Goal: Task Accomplishment & Management: Use online tool/utility

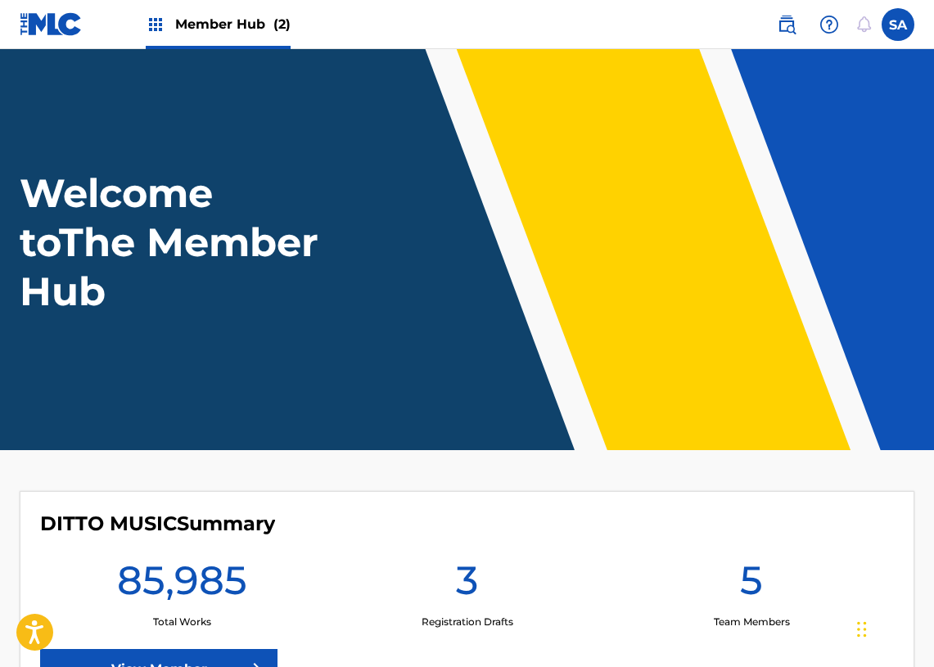
click at [178, 32] on span "Member Hub (2)" at bounding box center [232, 24] width 115 height 19
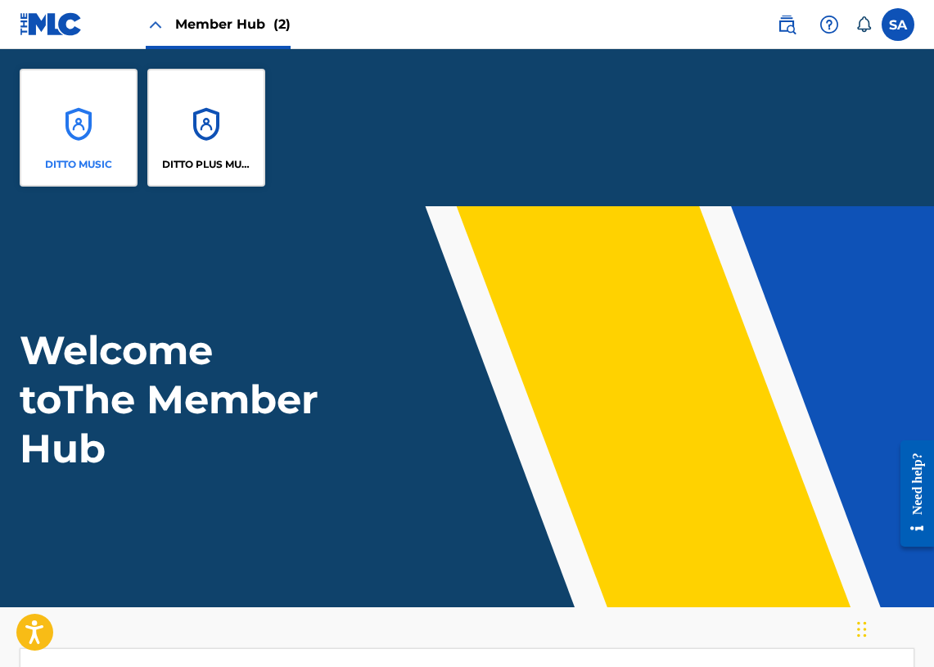
click at [29, 124] on div "DITTO MUSIC" at bounding box center [79, 128] width 118 height 118
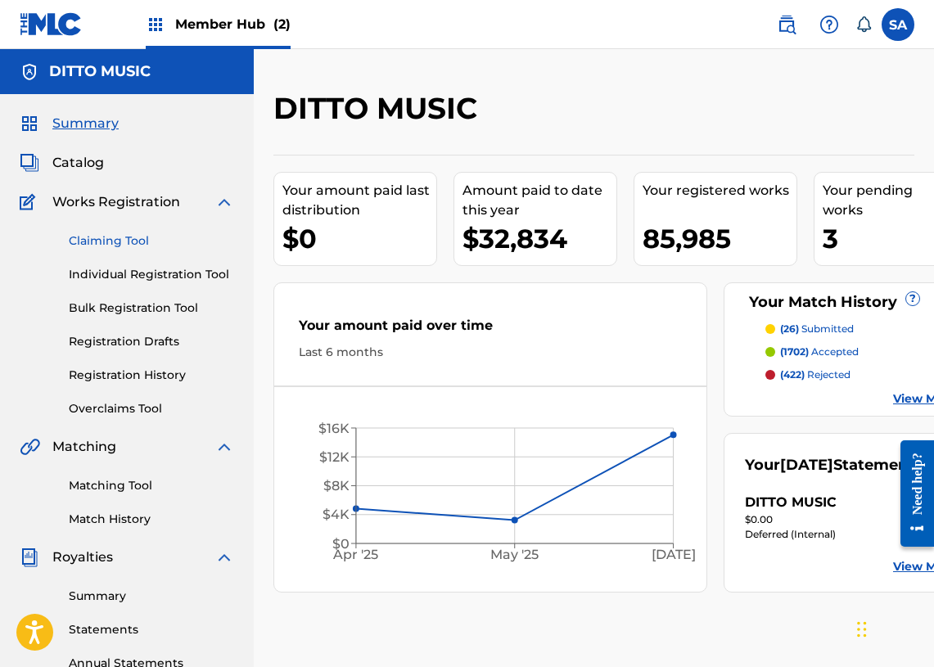
click at [118, 243] on link "Claiming Tool" at bounding box center [151, 240] width 165 height 17
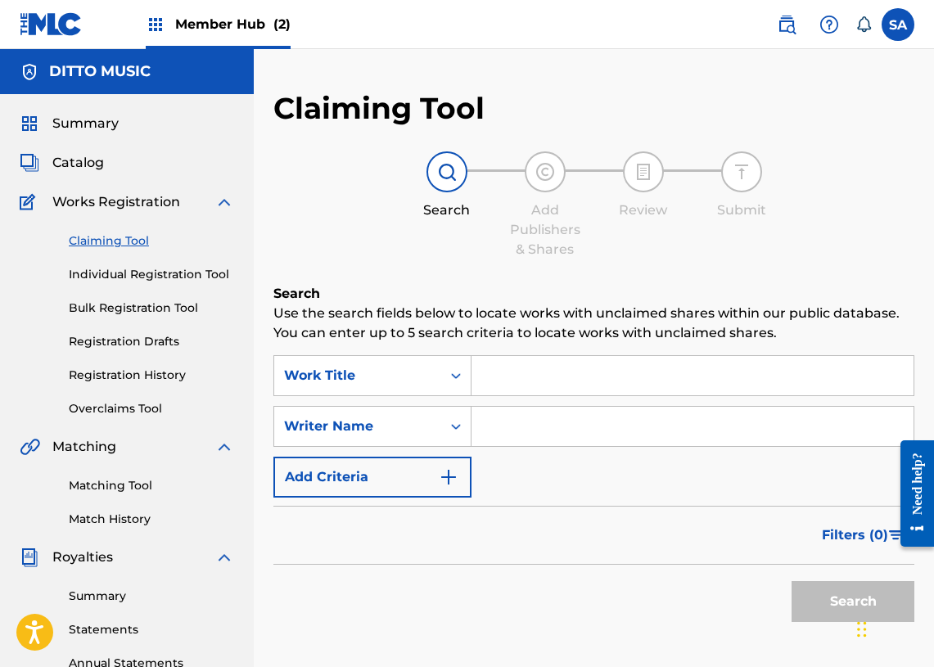
click at [562, 377] on input "Search Form" at bounding box center [692, 375] width 442 height 39
paste input "·ûó·ûº·ûò·û∂·ûÖ·û∂·ûÄ·[GEOGRAPHIC_DATA]·ûÄ·ûÑ·üí·ûÄ·üÇ·ûî"
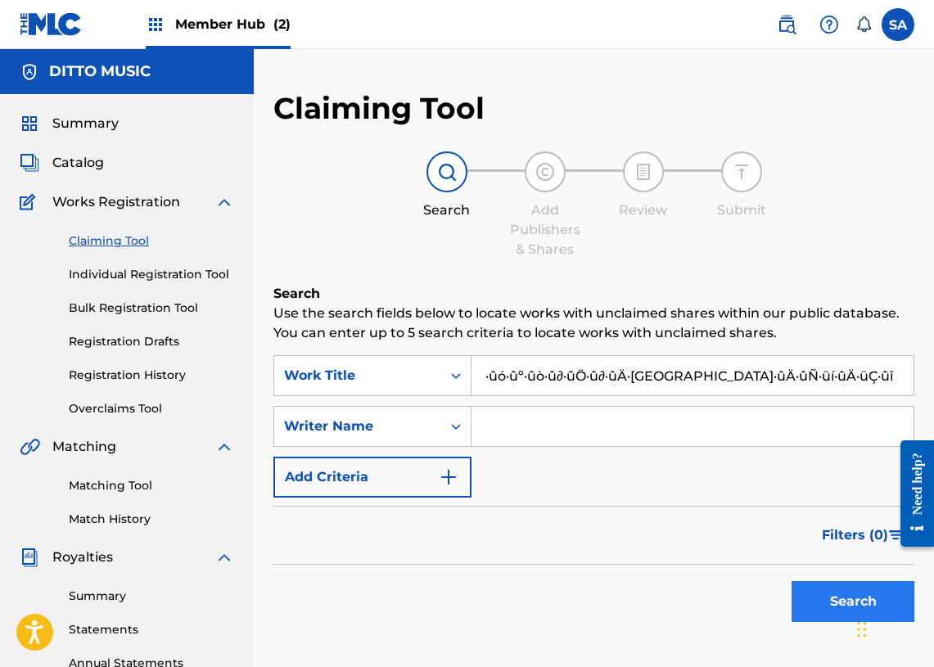
type input "·ûó·ûº·ûò·û∂·ûÖ·û∂·ûÄ·[GEOGRAPHIC_DATA]·ûÄ·ûÑ·üí·ûÄ·üÇ·ûî"
click at [807, 580] on div "Search" at bounding box center [848, 597] width 131 height 65
click at [815, 588] on button "Search" at bounding box center [852, 601] width 123 height 41
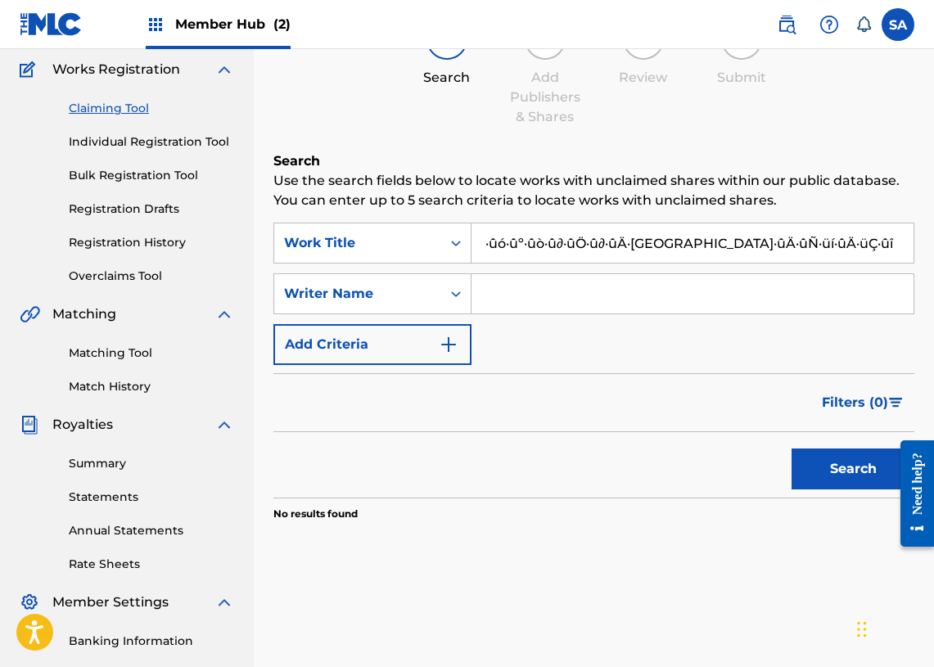
scroll to position [115, 0]
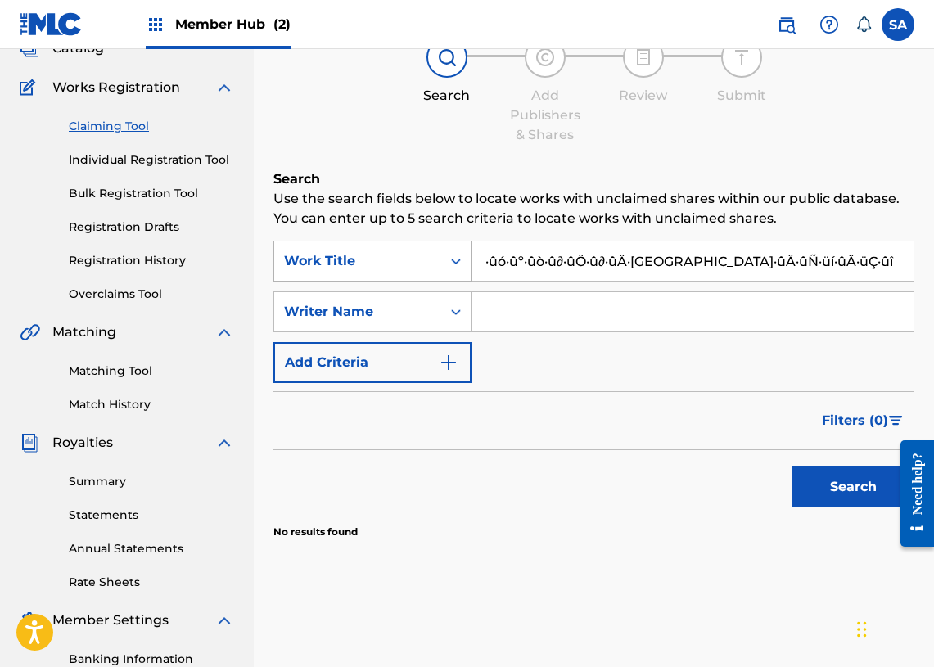
drag, startPoint x: 768, startPoint y: 253, endPoint x: 337, endPoint y: 260, distance: 430.5
click at [316, 261] on div "SearchWithCriteriae2045720-89c4-4a00-9769-3b7532758120 Work Title ·ûó·ûº·ûò·û∂·…" at bounding box center [593, 261] width 641 height 41
click at [544, 262] on input "·ûó·ûº·ûò·û∂·ûÖ·û∂·ûÄ·[GEOGRAPHIC_DATA]·ûÄ·ûÑ·üí·ûÄ·üÇ·ûî" at bounding box center [692, 260] width 442 height 39
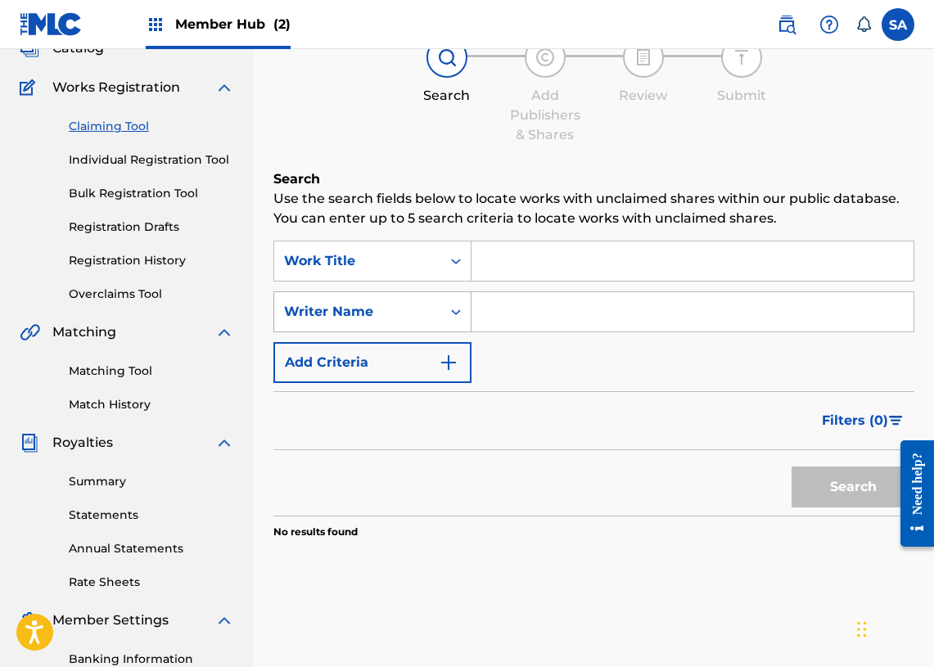
click at [410, 293] on div "Writer Name" at bounding box center [372, 311] width 198 height 41
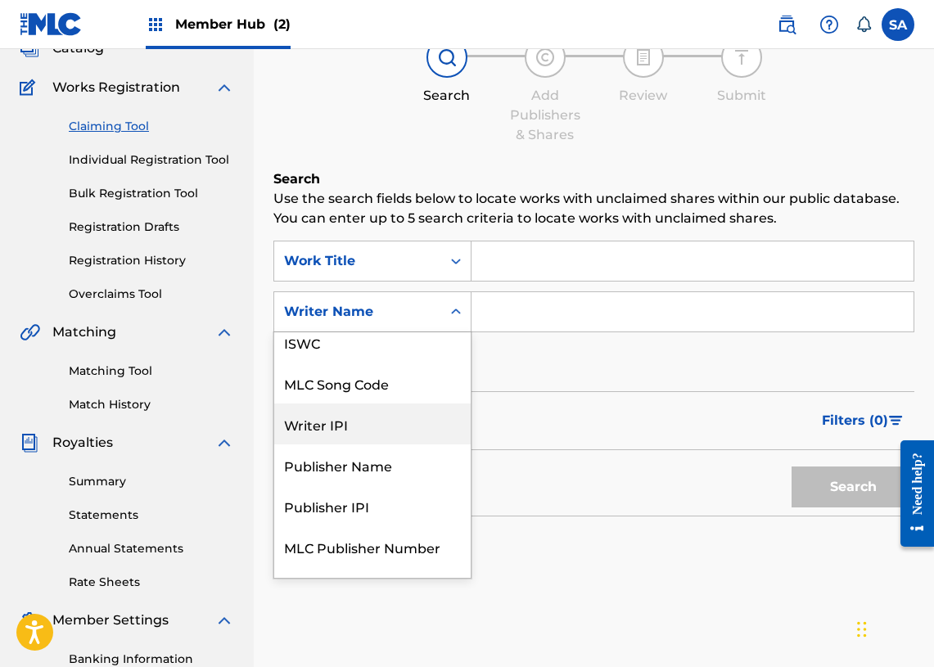
scroll to position [0, 0]
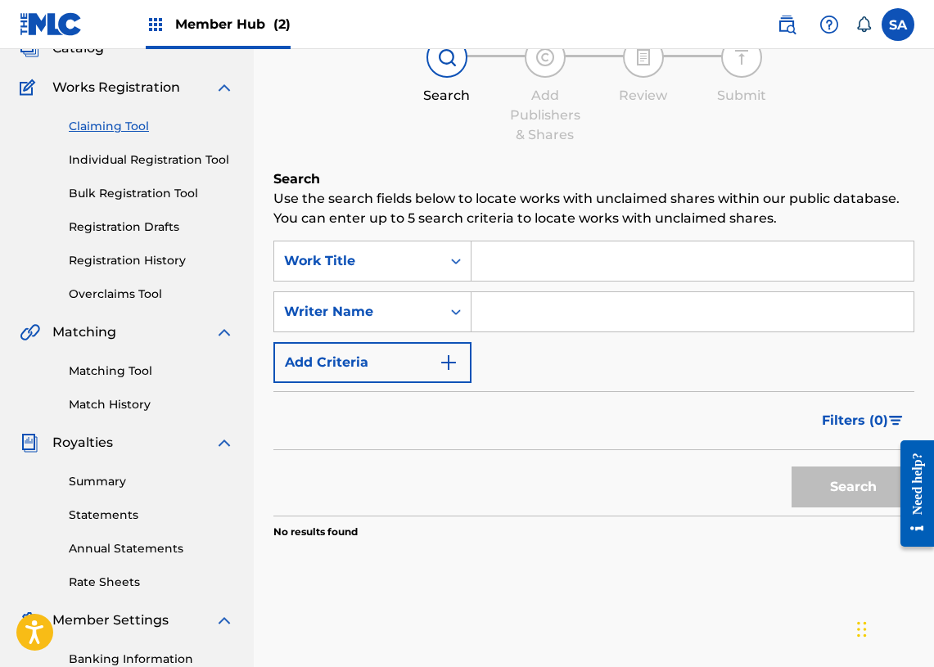
click at [529, 389] on form "SearchWithCriteriae2045720-89c4-4a00-9769-3b7532758120 Work Title SearchWithCri…" at bounding box center [593, 378] width 641 height 275
click at [105, 375] on link "Matching Tool" at bounding box center [151, 370] width 165 height 17
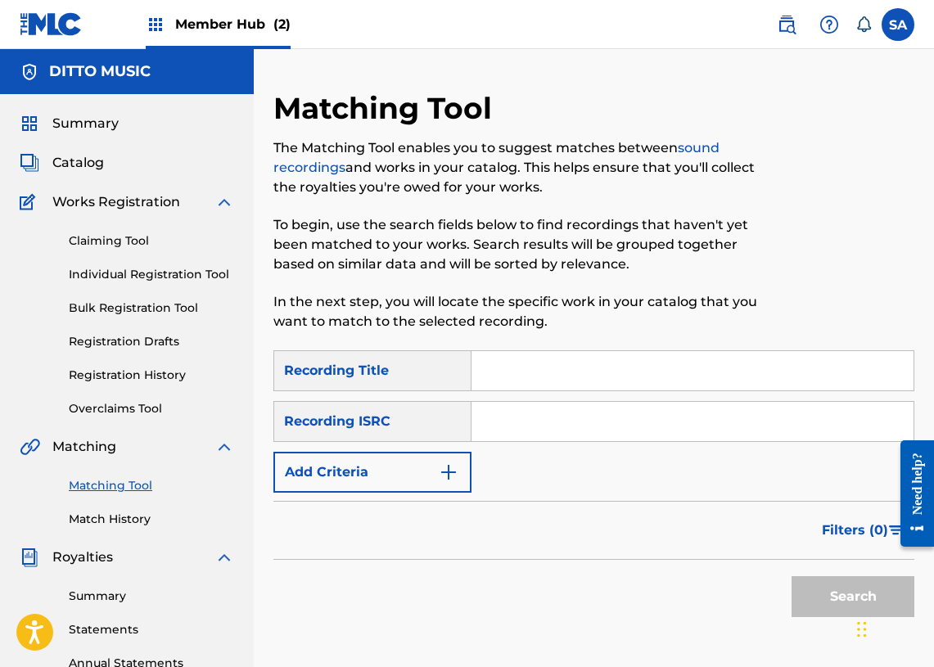
click at [531, 421] on input "Search Form" at bounding box center [692, 421] width 442 height 39
paste input "GBLFP2210439"
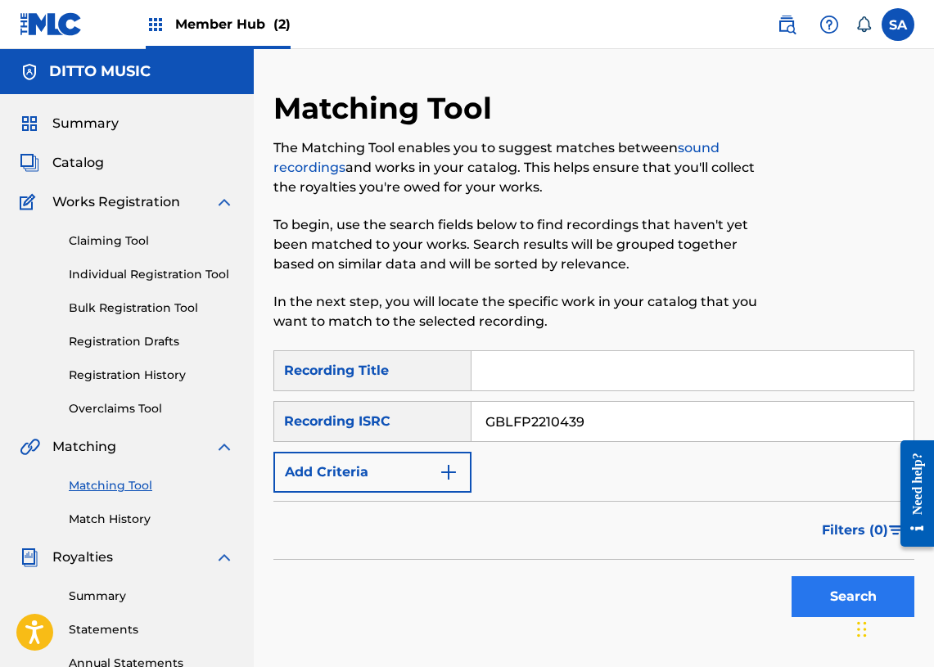
type input "GBLFP2210439"
click at [840, 580] on button "Search" at bounding box center [852, 596] width 123 height 41
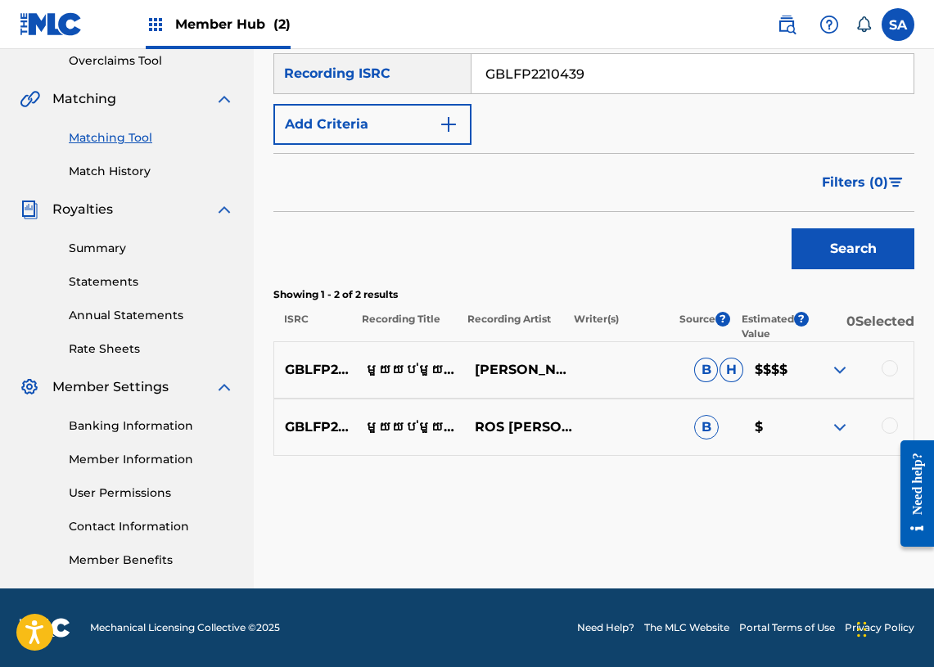
scroll to position [340, 0]
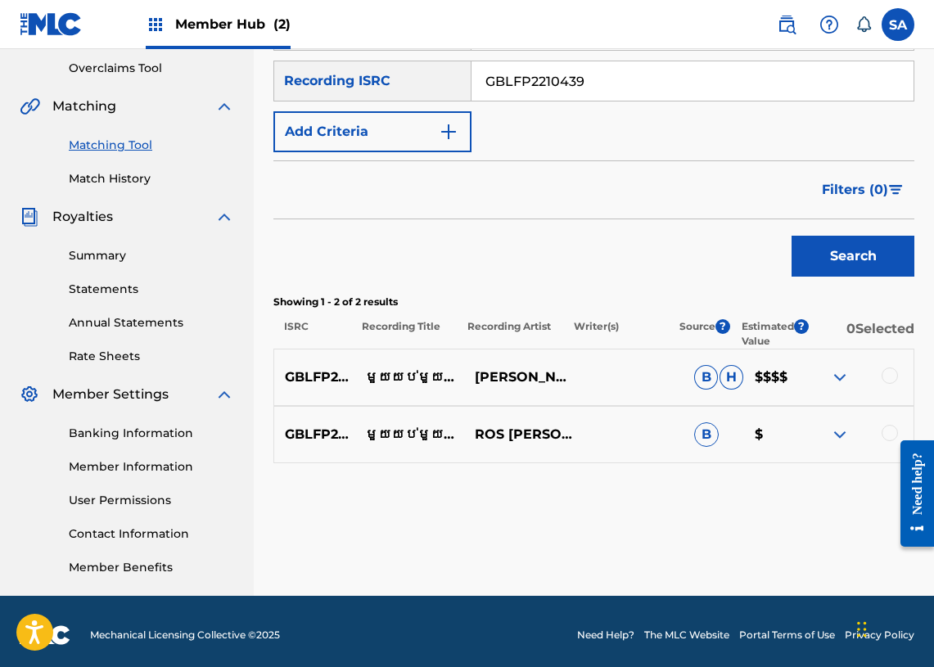
click at [770, 378] on p "$$$$" at bounding box center [773, 377] width 61 height 20
click at [769, 378] on p "$$$$" at bounding box center [773, 377] width 61 height 20
drag, startPoint x: 726, startPoint y: 307, endPoint x: 695, endPoint y: 227, distance: 85.2
click at [726, 307] on p "Showing 1 - 2 of 2 results" at bounding box center [593, 302] width 641 height 15
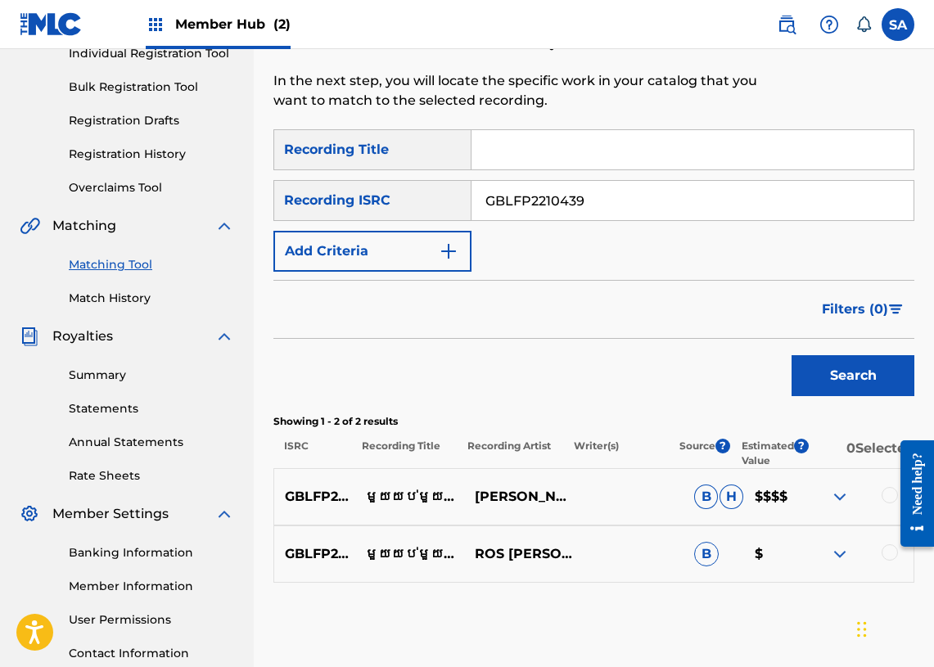
scroll to position [176, 0]
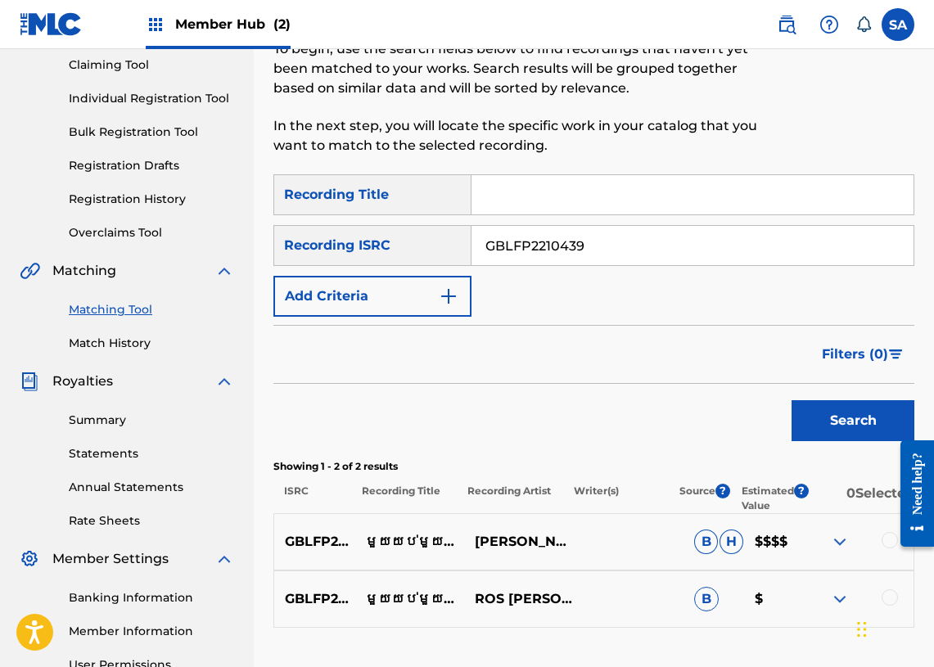
click at [521, 258] on input "GBLFP2210439" at bounding box center [692, 245] width 442 height 39
click at [509, 196] on input "Search Form" at bounding box center [692, 194] width 442 height 39
paste input "Nuevo Ambiente"
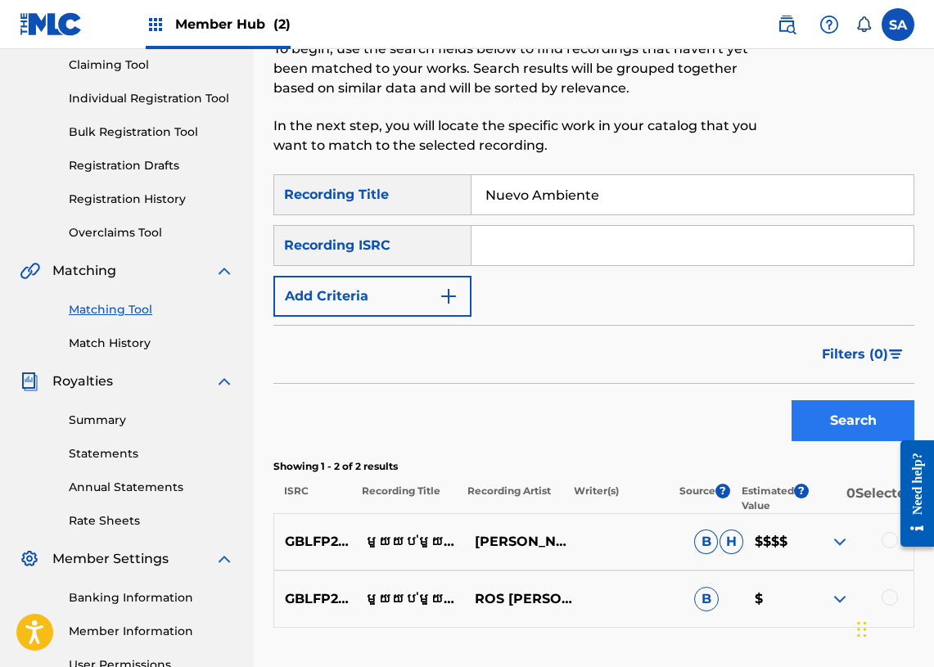
type input "Nuevo Ambiente"
click at [856, 431] on button "Search" at bounding box center [852, 420] width 123 height 41
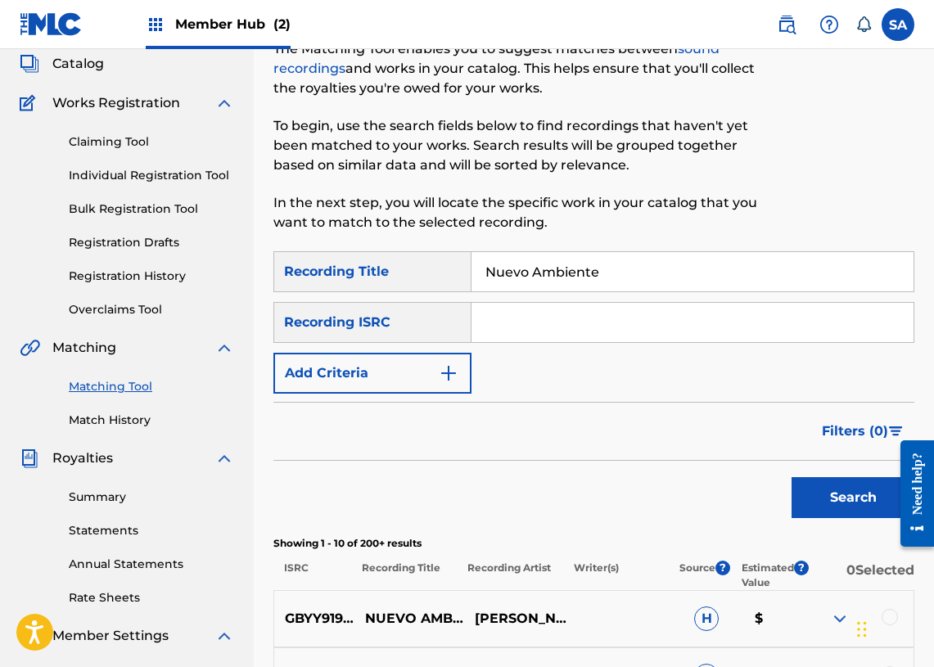
scroll to position [21, 0]
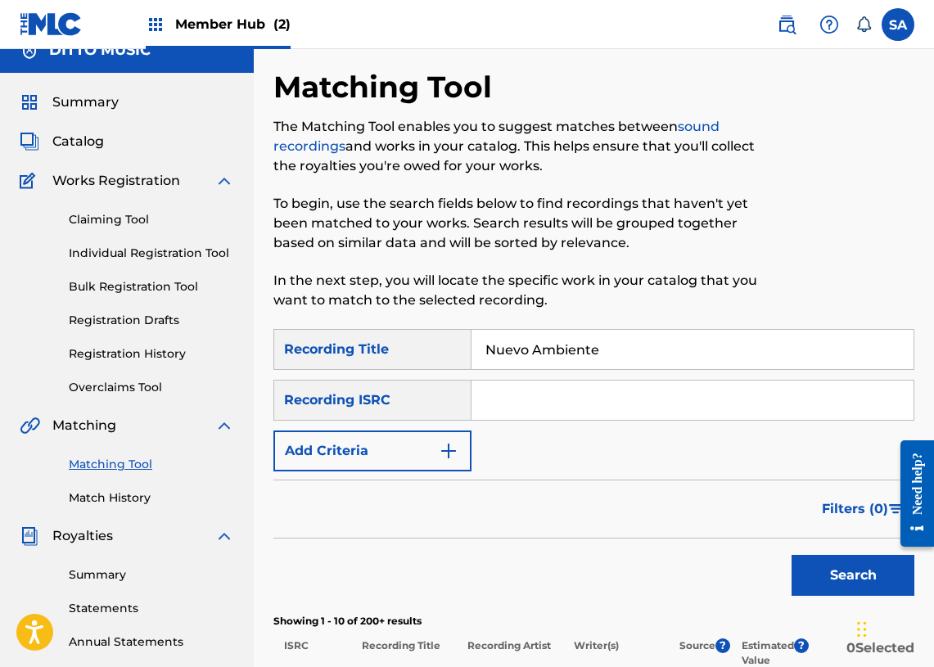
click at [544, 341] on input "Nuevo Ambiente" at bounding box center [692, 349] width 442 height 39
drag, startPoint x: 544, startPoint y: 341, endPoint x: 541, endPoint y: 358, distance: 16.7
click at [544, 341] on input "Nuevo Ambiente" at bounding box center [692, 349] width 442 height 39
click at [520, 386] on input "Search Form" at bounding box center [692, 399] width 442 height 39
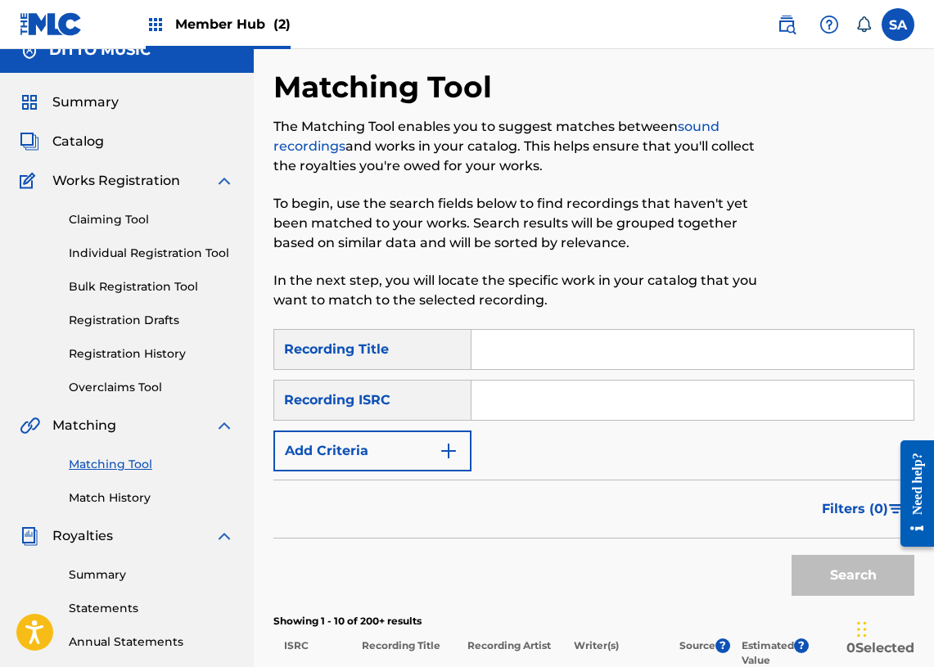
paste input "GBLFP1871913"
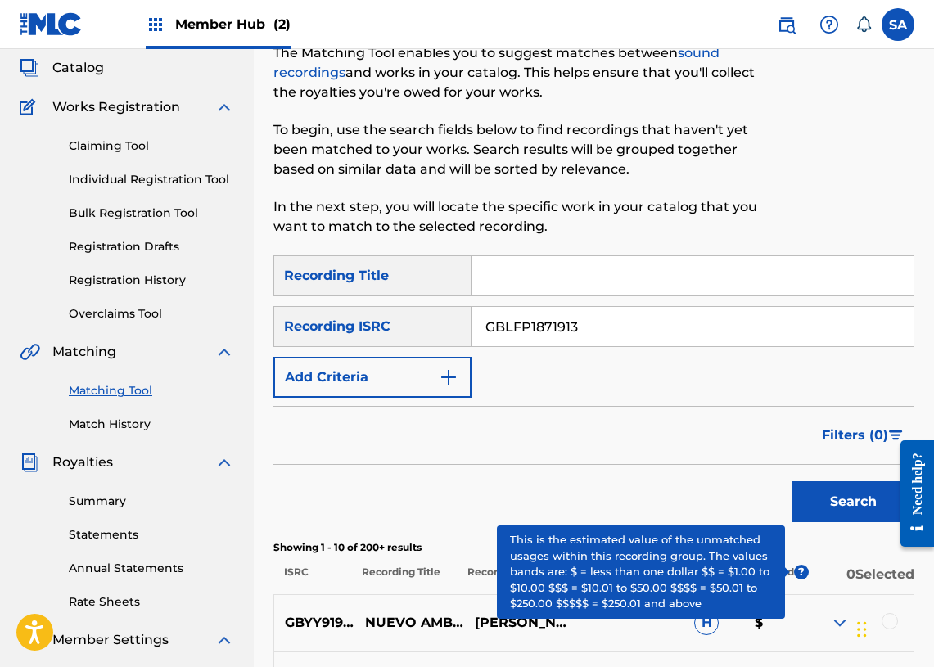
scroll to position [97, 0]
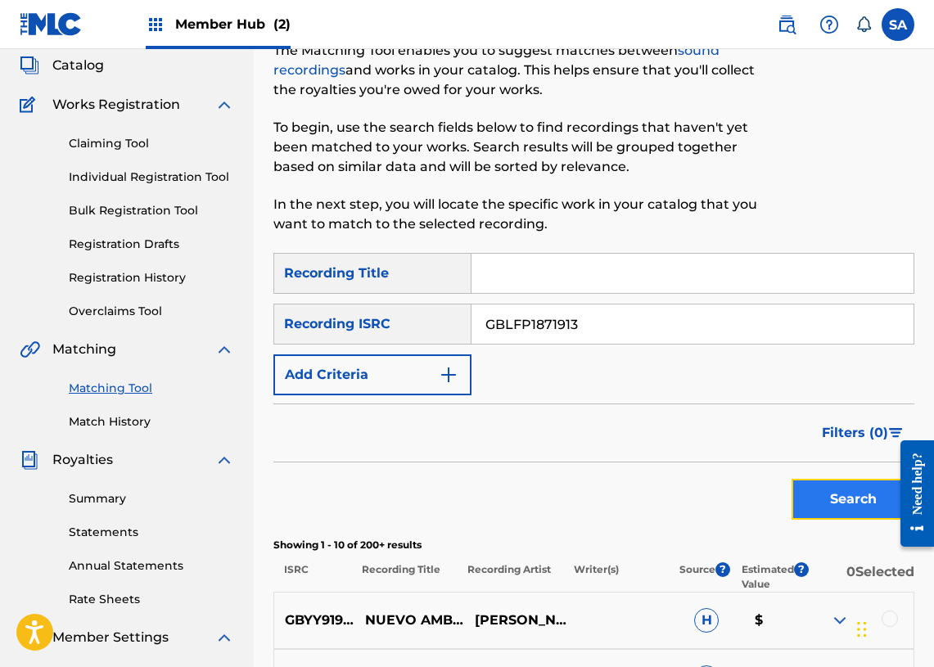
click at [828, 502] on button "Search" at bounding box center [852, 499] width 123 height 41
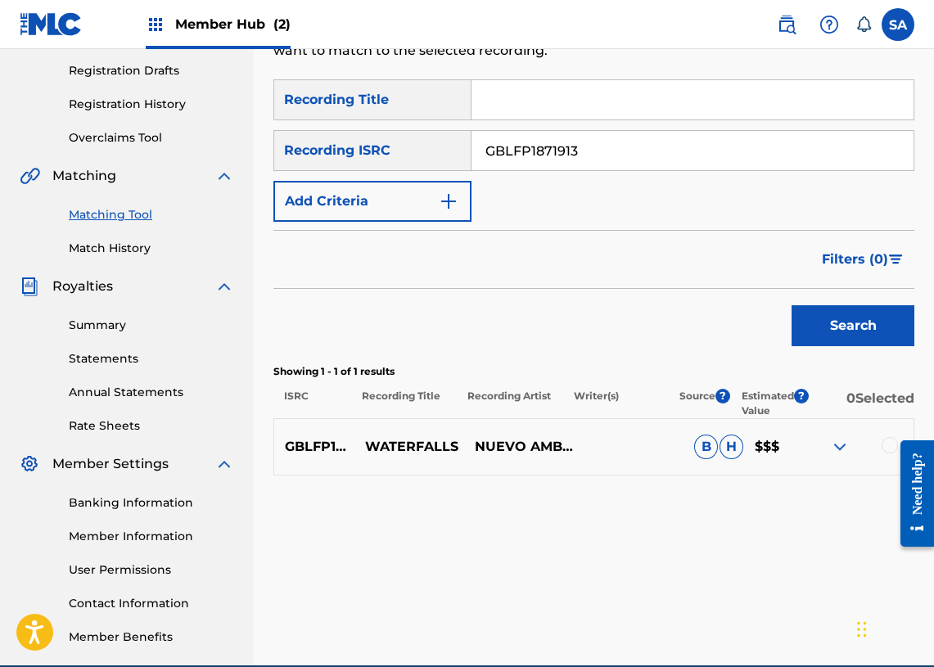
scroll to position [283, 0]
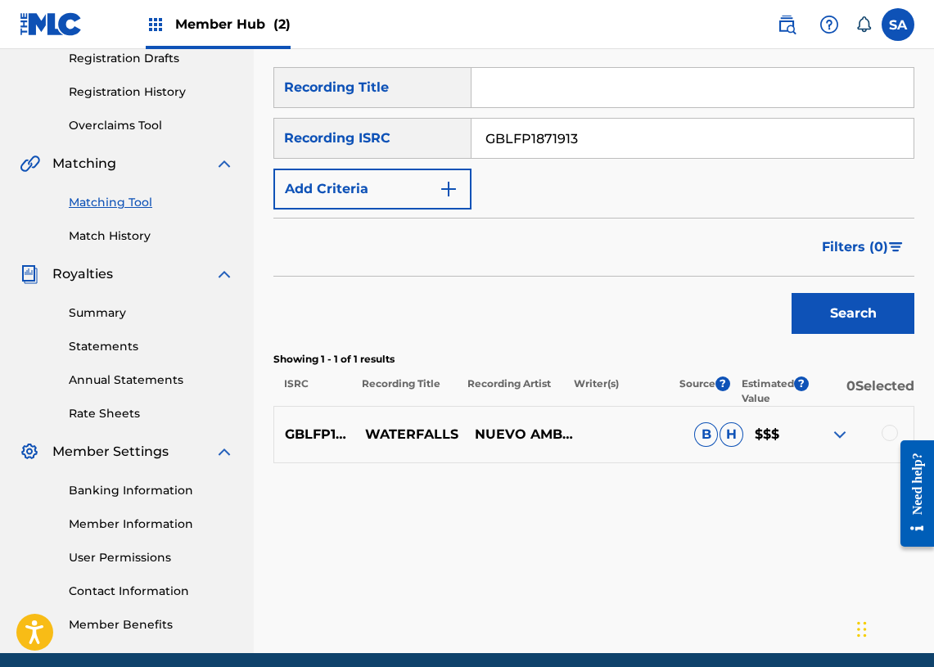
click at [544, 130] on input "GBLFP1871913" at bounding box center [692, 138] width 442 height 39
paste input "39477"
click at [830, 304] on button "Search" at bounding box center [852, 313] width 123 height 41
click at [543, 128] on input "GBLFP1839477" at bounding box center [692, 138] width 442 height 39
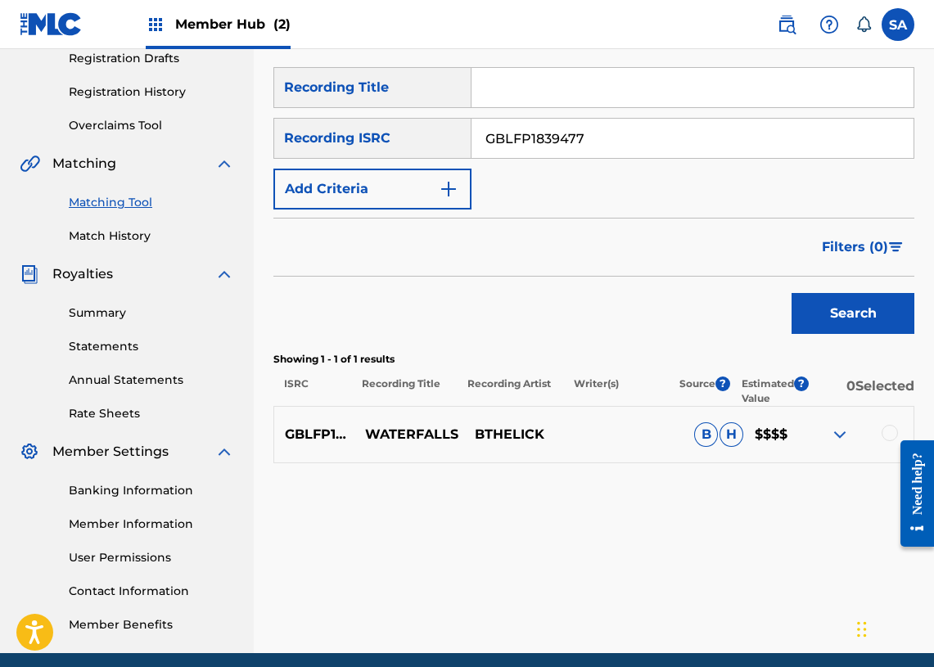
click at [543, 128] on input "GBLFP1839477" at bounding box center [692, 138] width 442 height 39
paste input "2162288"
click at [820, 320] on button "Search" at bounding box center [852, 313] width 123 height 41
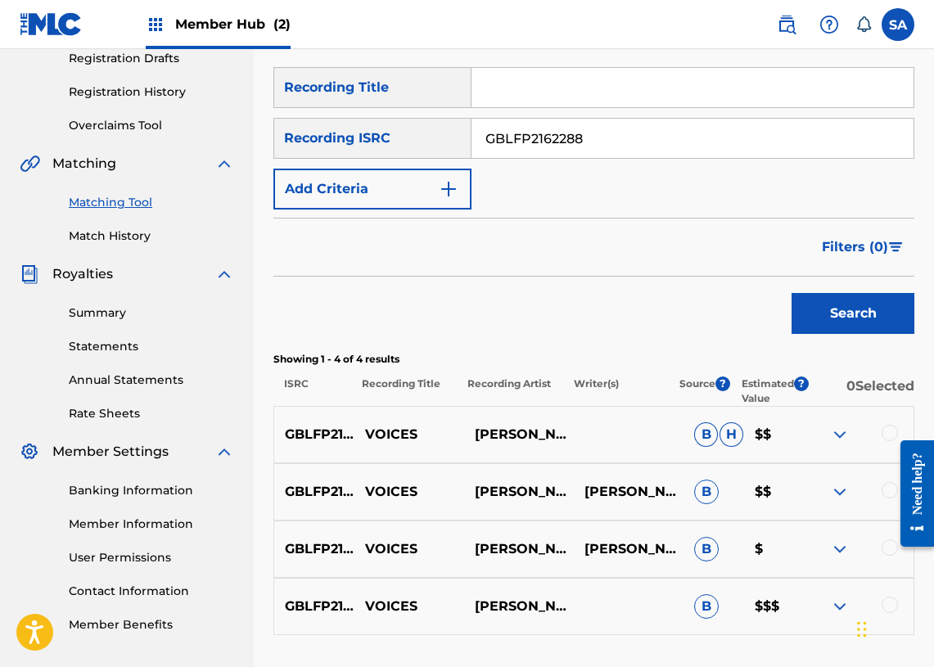
click at [528, 146] on input "GBLFP2162288" at bounding box center [692, 138] width 442 height 39
paste input "1798270"
type input "GBLFP1798270"
click at [836, 304] on button "Search" at bounding box center [852, 313] width 123 height 41
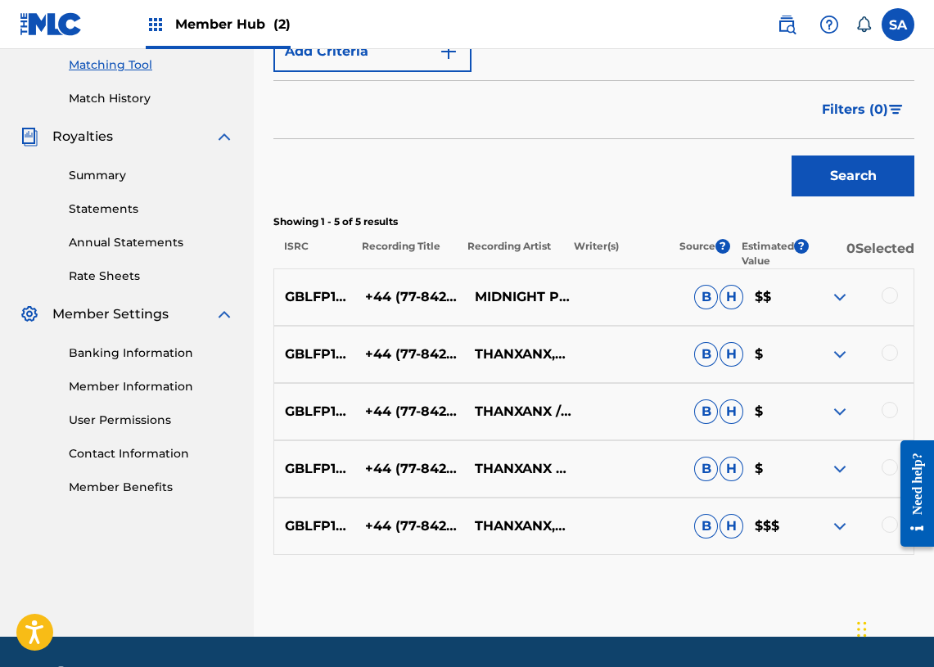
scroll to position [439, 0]
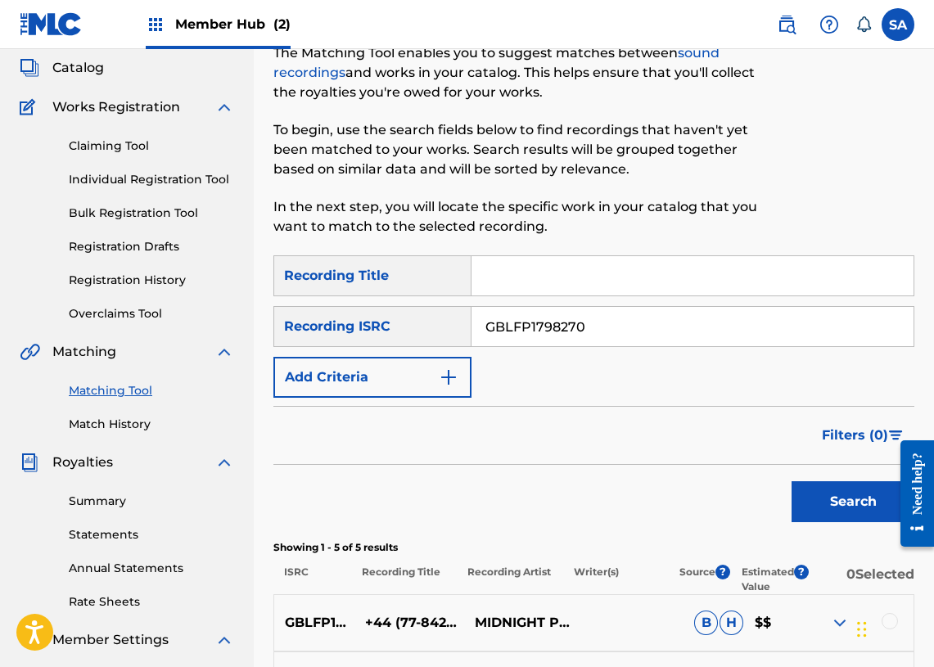
click at [198, 20] on span "Member Hub (2)" at bounding box center [232, 24] width 115 height 19
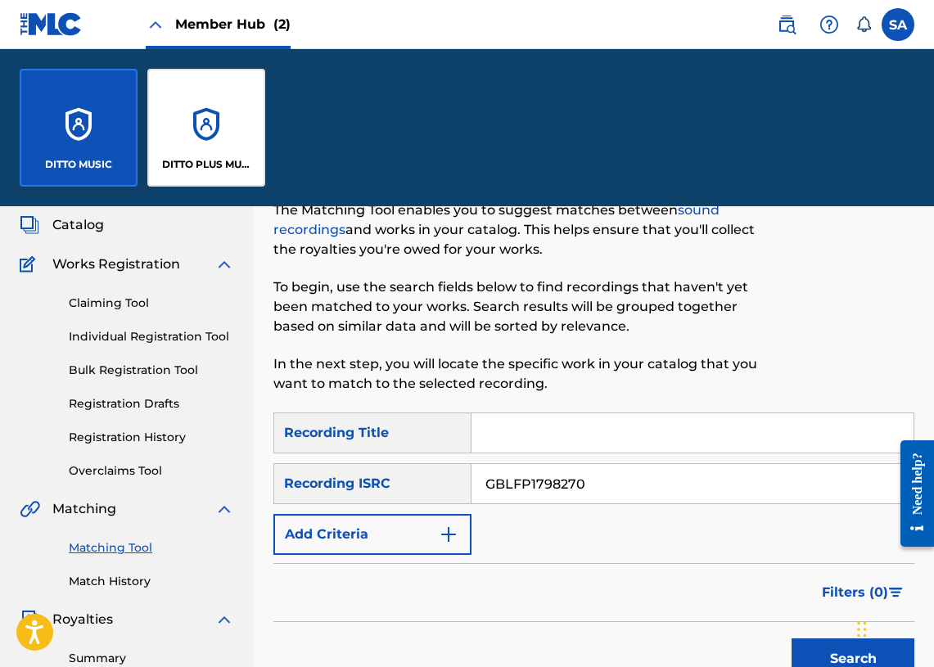
scroll to position [252, 0]
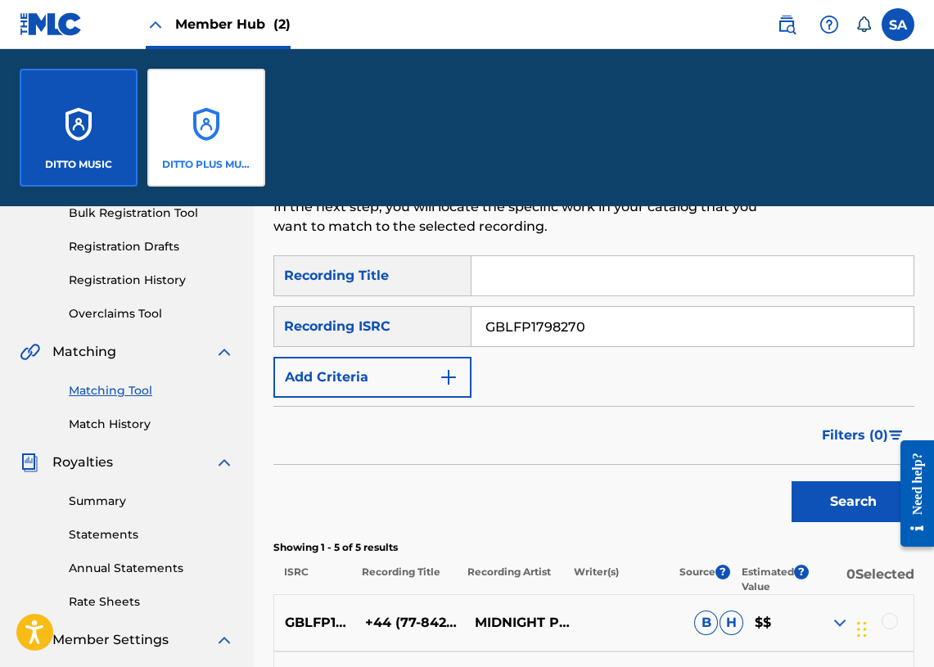
click at [198, 81] on div "DITTO PLUS MUSIC" at bounding box center [206, 128] width 118 height 118
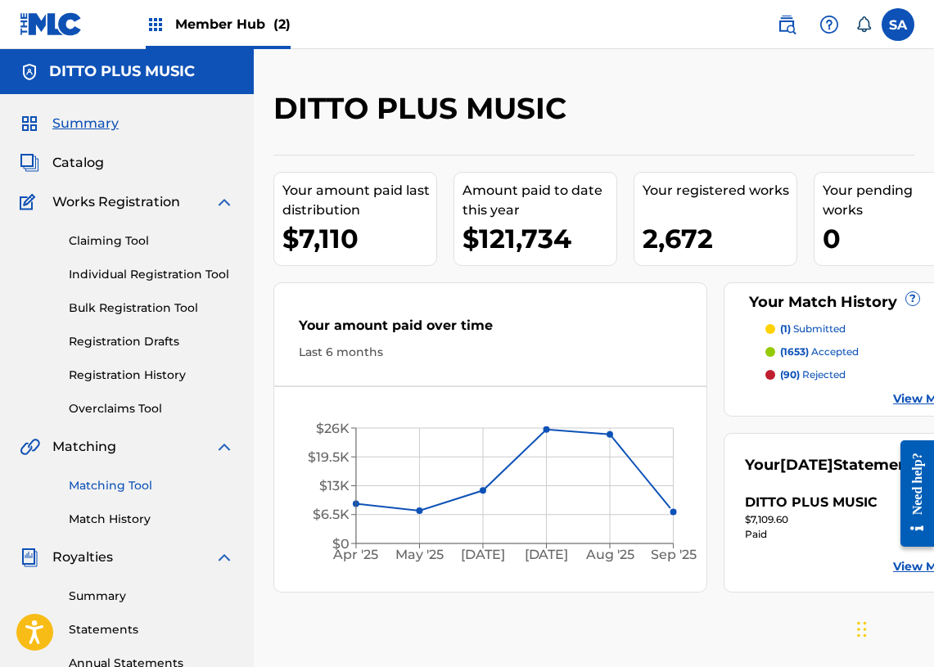
click at [110, 488] on link "Matching Tool" at bounding box center [151, 485] width 165 height 17
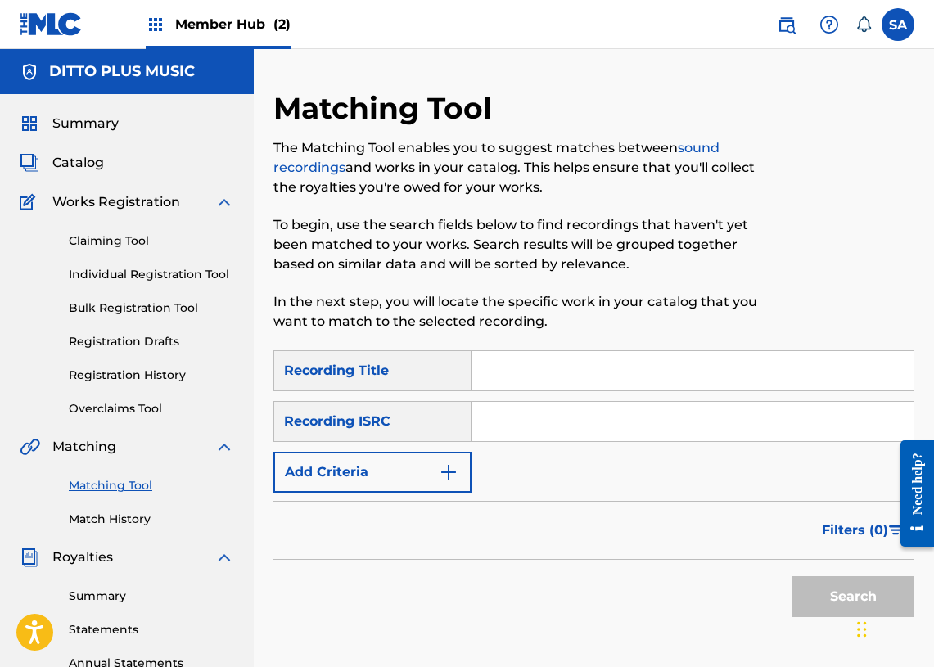
click at [536, 380] on input "Search Form" at bounding box center [692, 370] width 442 height 39
paste input "Life I Live"
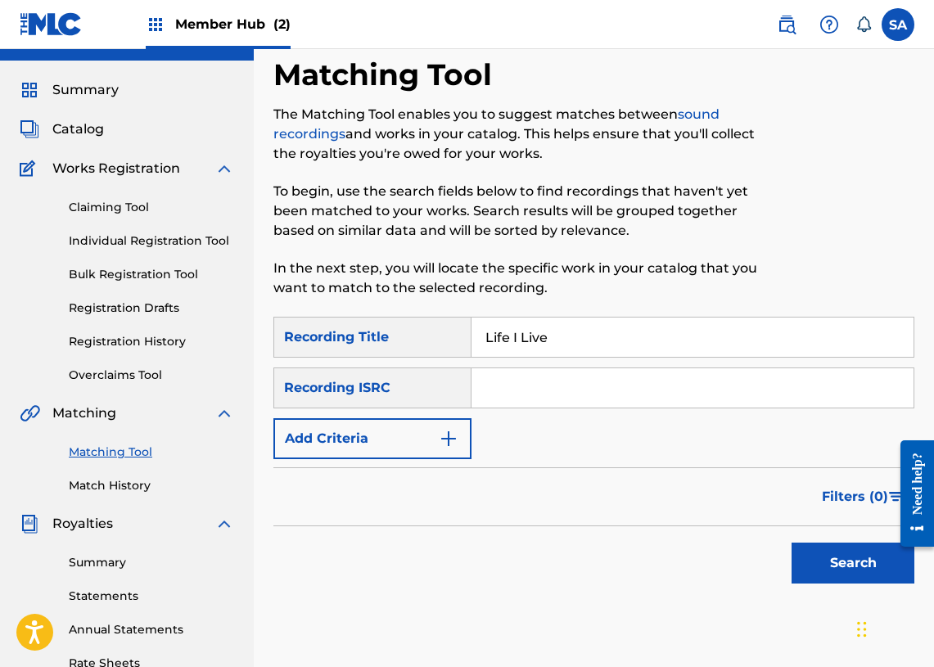
scroll to position [34, 0]
type input "Life I Live"
click at [521, 351] on input "Life I Live" at bounding box center [692, 336] width 442 height 39
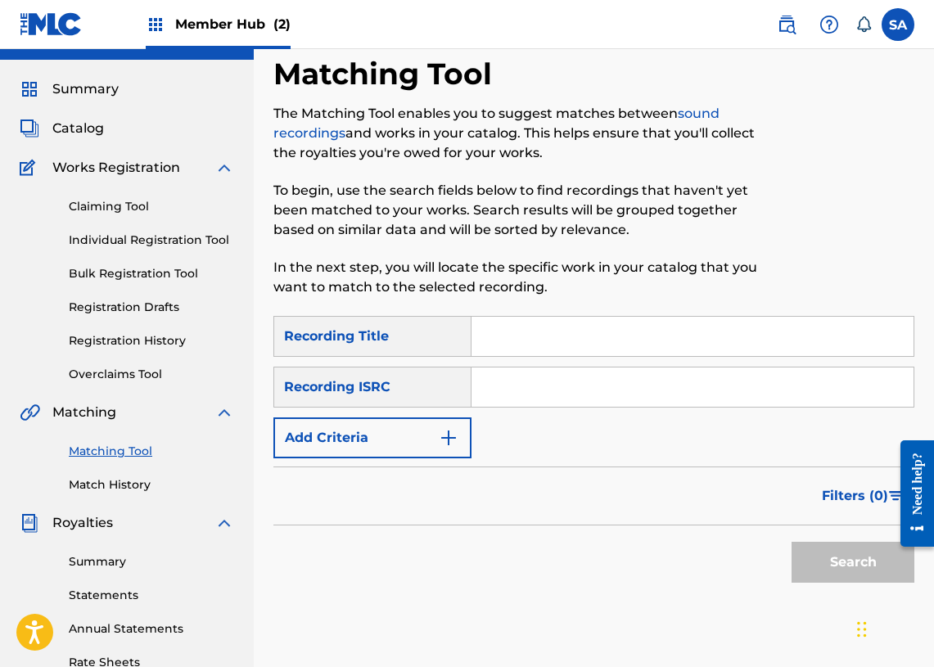
click at [515, 385] on input "Search Form" at bounding box center [692, 386] width 442 height 39
paste input "GBMA22104920"
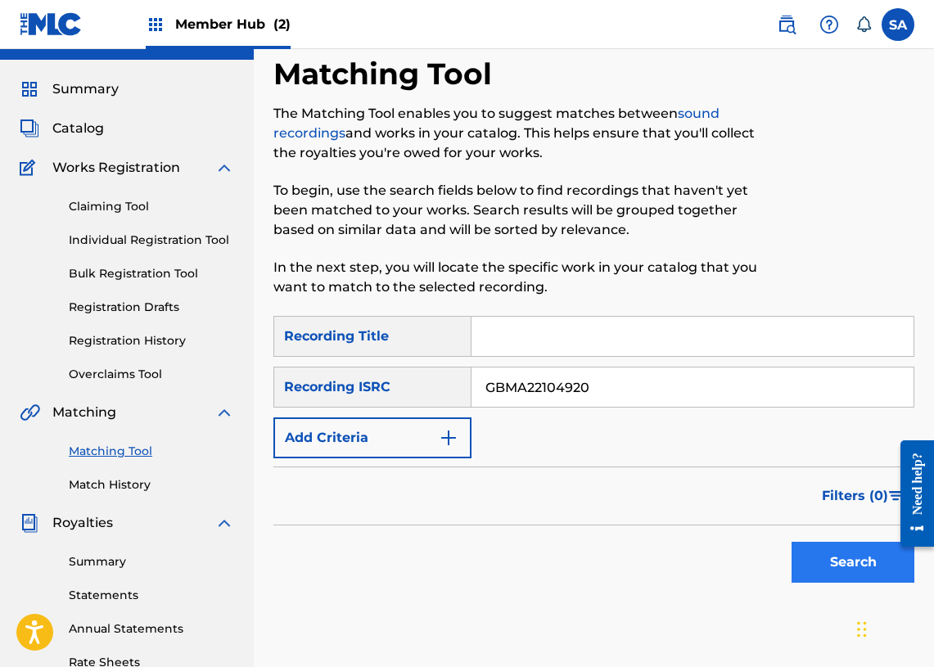
type input "GBMA22104920"
click at [809, 542] on div "Search" at bounding box center [848, 557] width 131 height 65
click at [809, 546] on button "Search" at bounding box center [852, 562] width 123 height 41
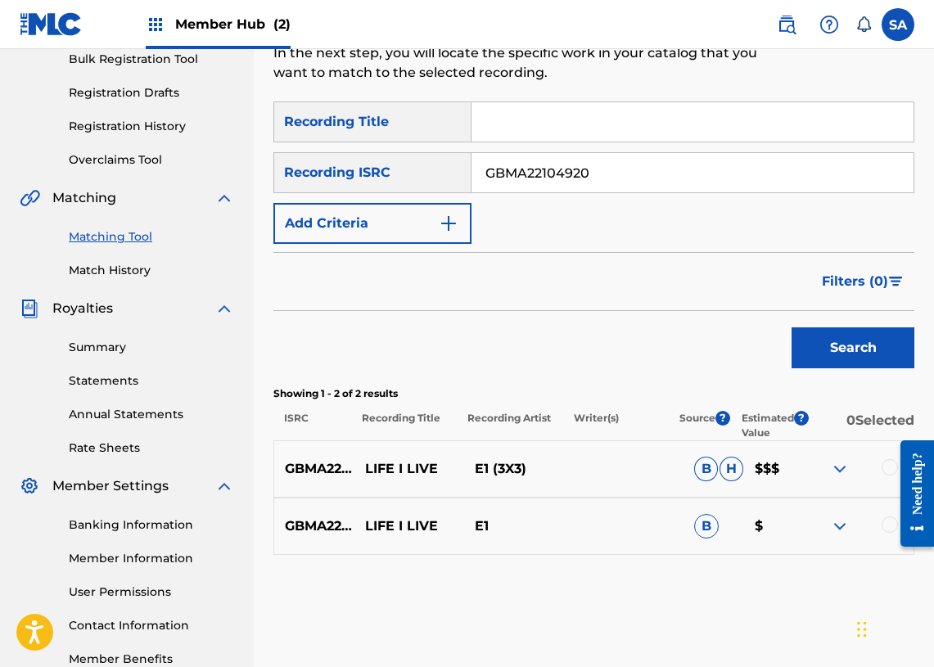
scroll to position [348, 0]
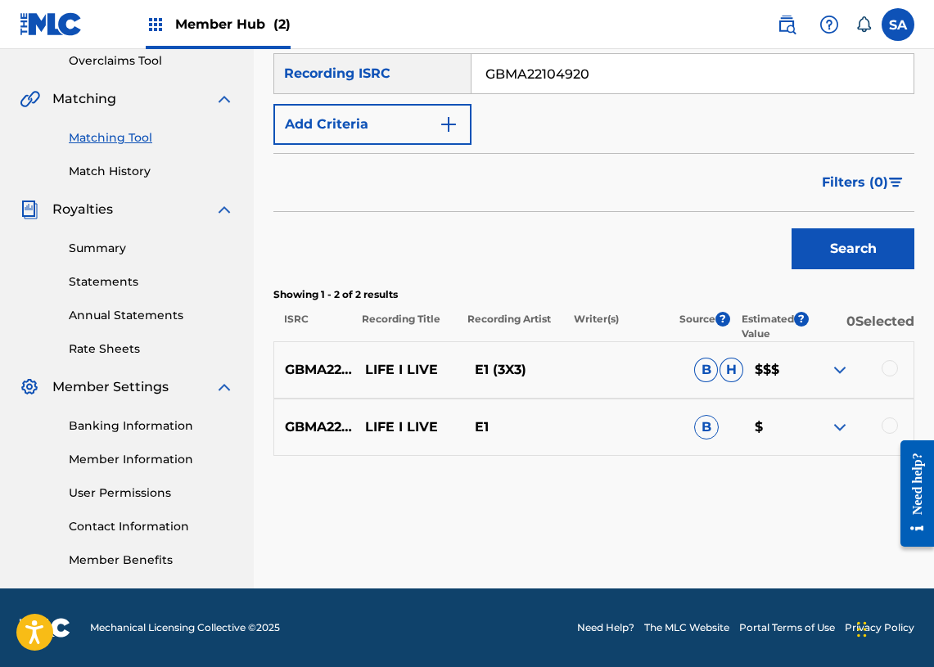
drag, startPoint x: 880, startPoint y: 365, endPoint x: 888, endPoint y: 384, distance: 20.5
click at [880, 365] on div at bounding box center [859, 370] width 110 height 20
click at [885, 371] on div at bounding box center [889, 368] width 16 height 16
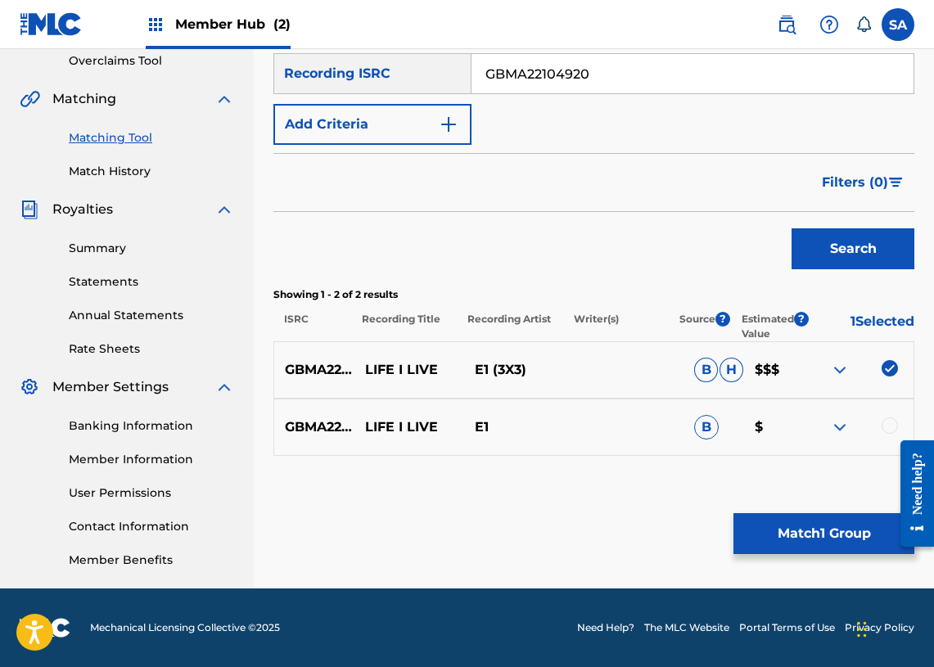
click at [887, 424] on div at bounding box center [889, 425] width 16 height 16
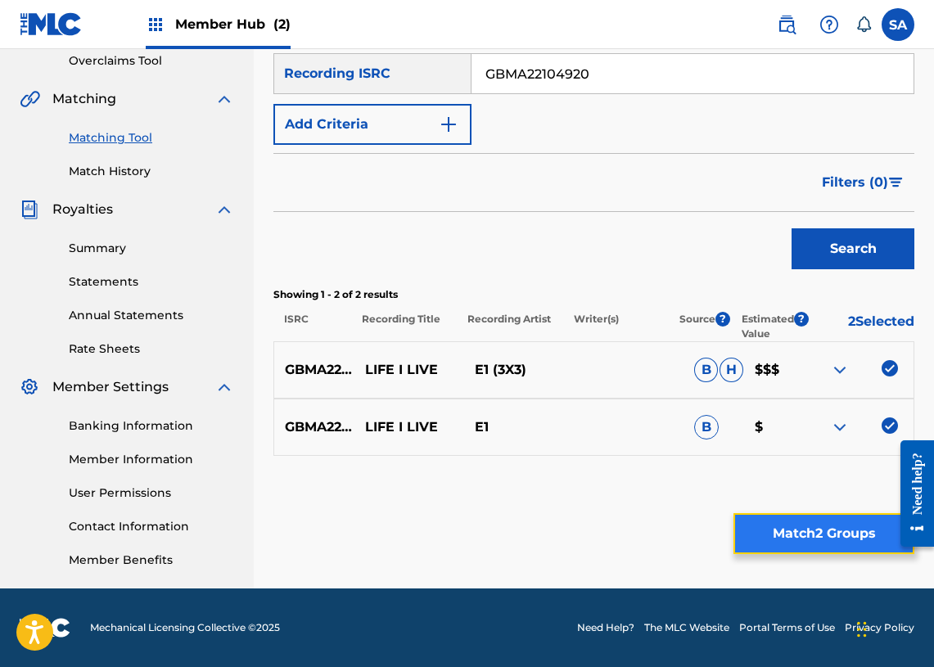
click at [827, 534] on button "Match 2 Groups" at bounding box center [823, 533] width 181 height 41
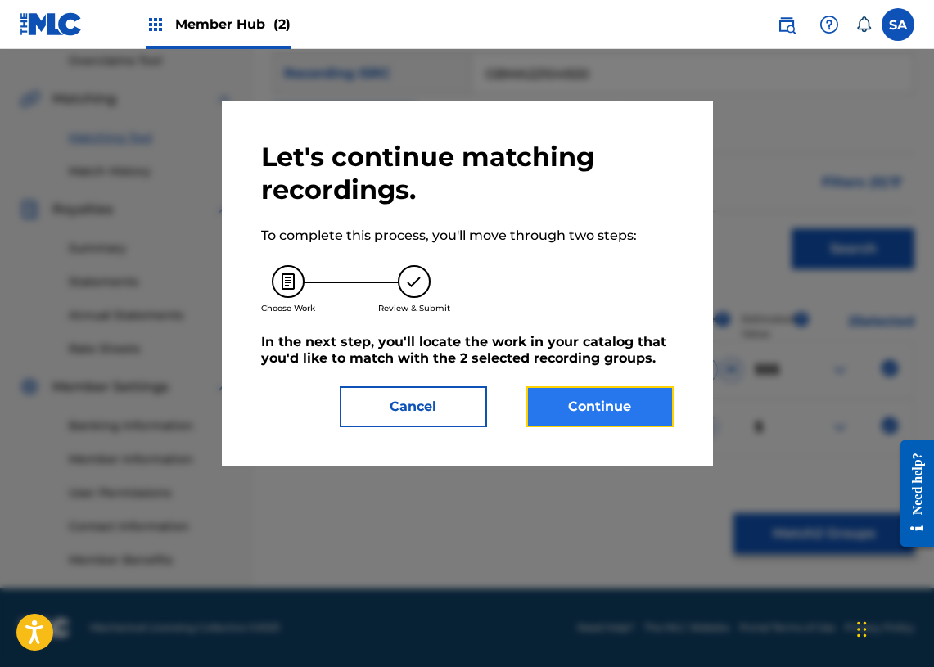
click at [613, 417] on button "Continue" at bounding box center [599, 406] width 147 height 41
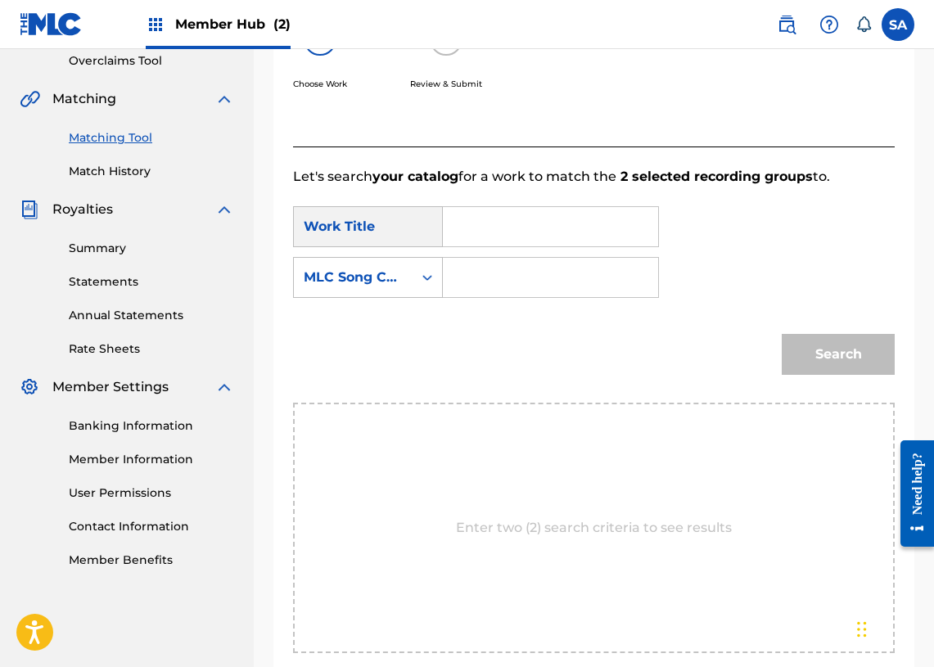
click at [489, 244] on input "Search Form" at bounding box center [550, 226] width 187 height 39
paste input "Life I Live"
click at [473, 231] on input "Life I Live" at bounding box center [550, 226] width 187 height 39
type input "Life I Live"
click at [367, 271] on div "MLC Song Code" at bounding box center [353, 278] width 99 height 20
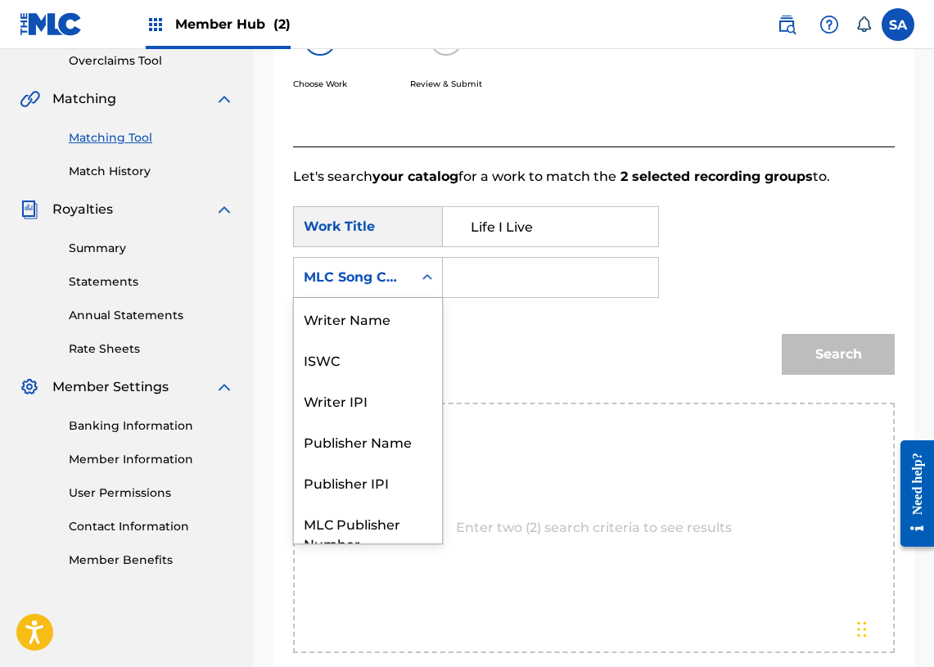
scroll to position [61, 0]
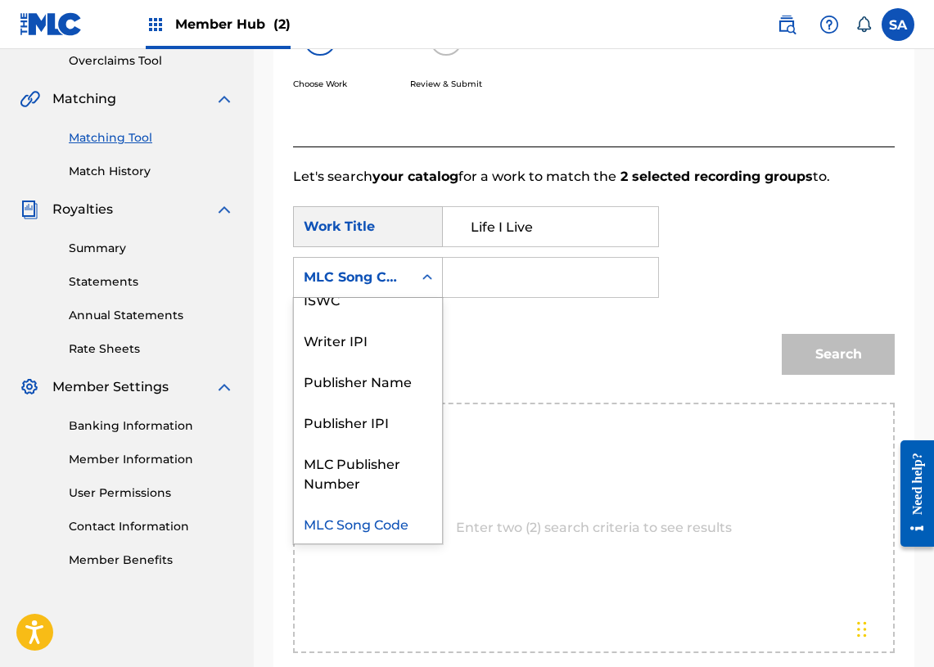
click at [622, 304] on div "SearchWithCriteriacb0f3735-64ba-4cde-b690-c36ab8da8d6b Work Title Life I Live S…" at bounding box center [593, 256] width 601 height 101
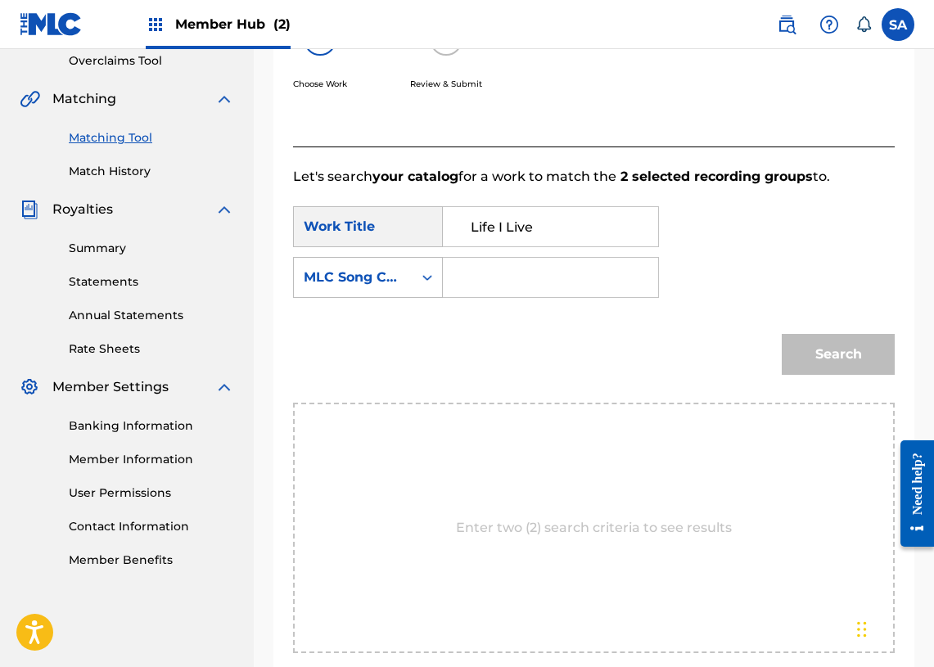
click at [541, 280] on input "Search Form" at bounding box center [550, 277] width 187 height 39
paste input "LS7FJC"
type input "LS7FJC"
click at [857, 357] on button "Search" at bounding box center [837, 354] width 113 height 41
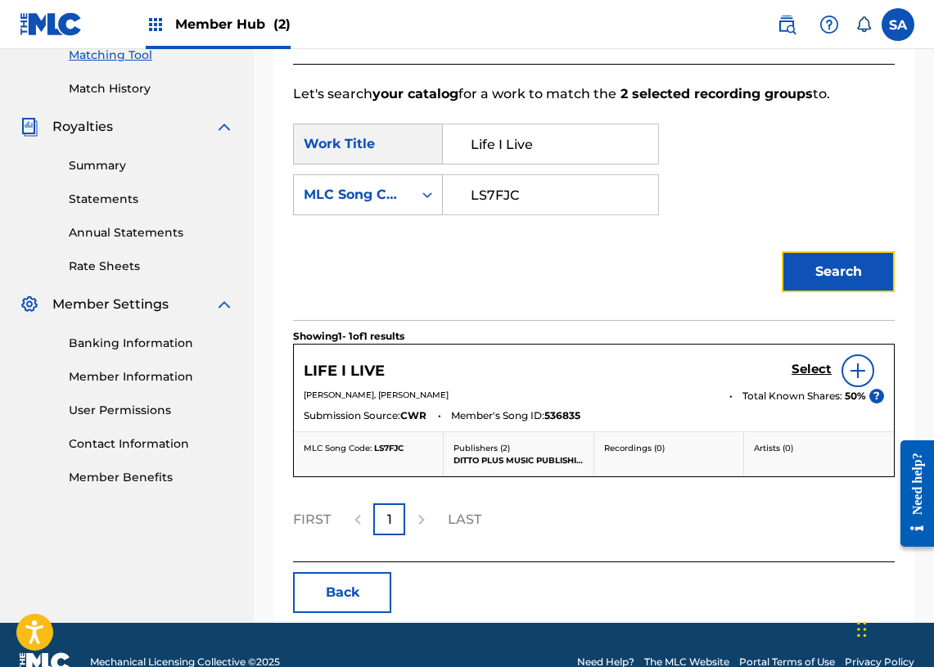
scroll to position [465, 0]
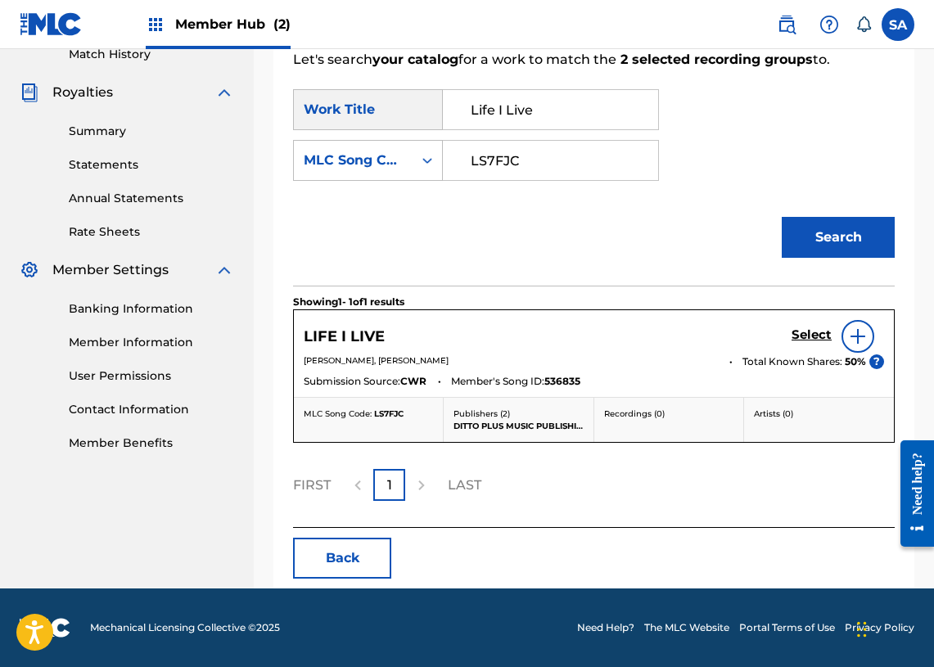
click at [855, 337] on img at bounding box center [858, 336] width 20 height 20
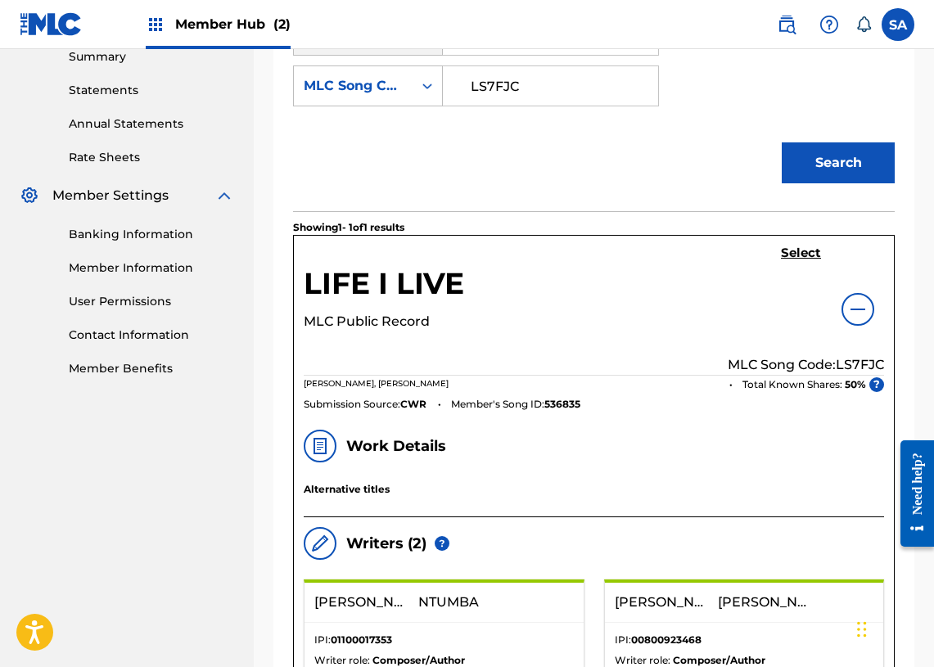
scroll to position [537, 0]
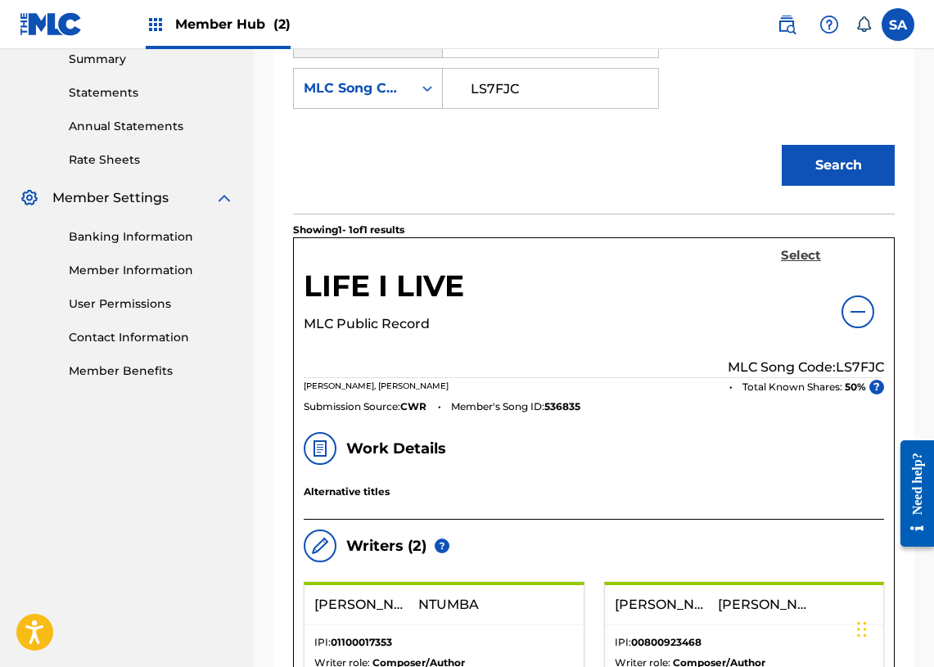
click at [801, 250] on h5 "Select" at bounding box center [801, 256] width 40 height 16
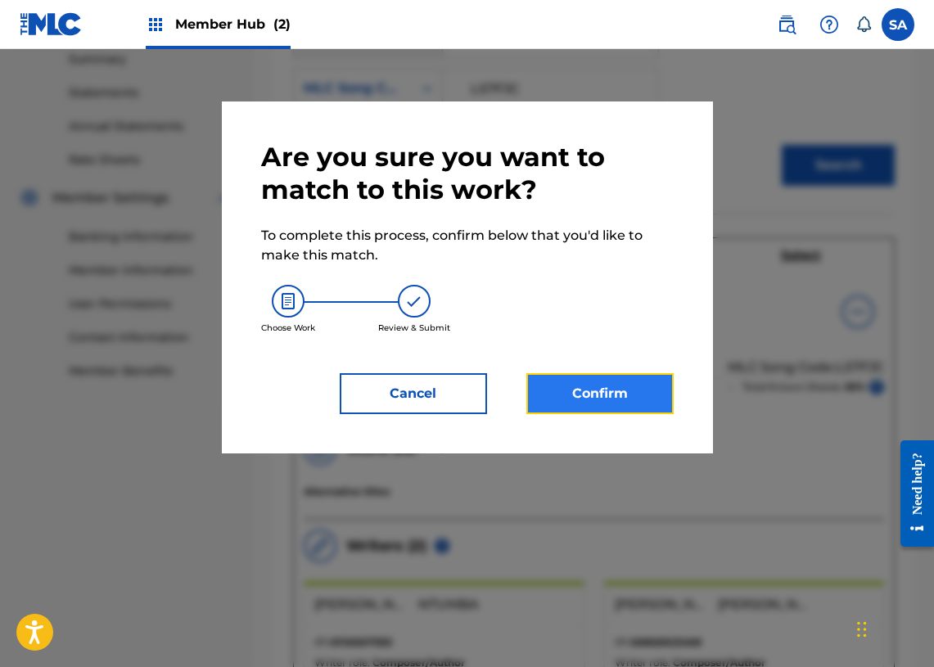
click at [596, 394] on button "Confirm" at bounding box center [599, 393] width 147 height 41
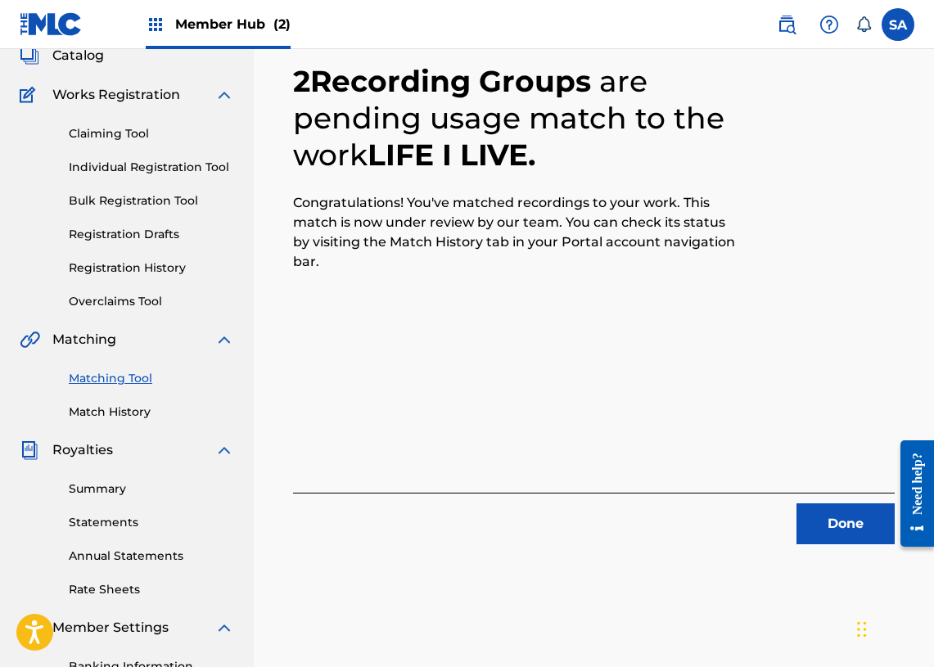
scroll to position [29, 0]
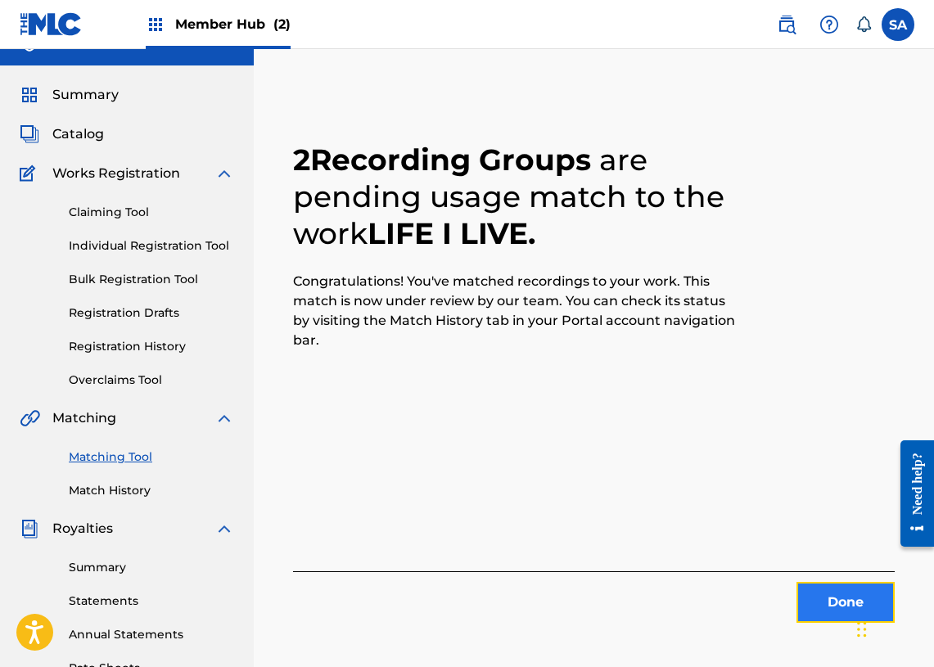
click at [826, 603] on button "Done" at bounding box center [845, 602] width 98 height 41
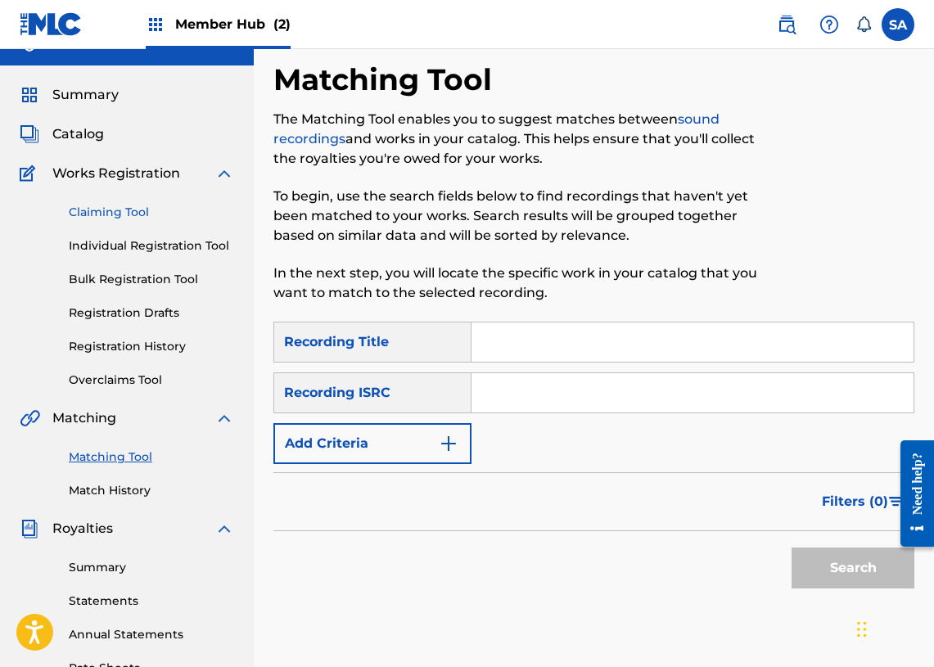
click at [146, 220] on link "Claiming Tool" at bounding box center [151, 212] width 165 height 17
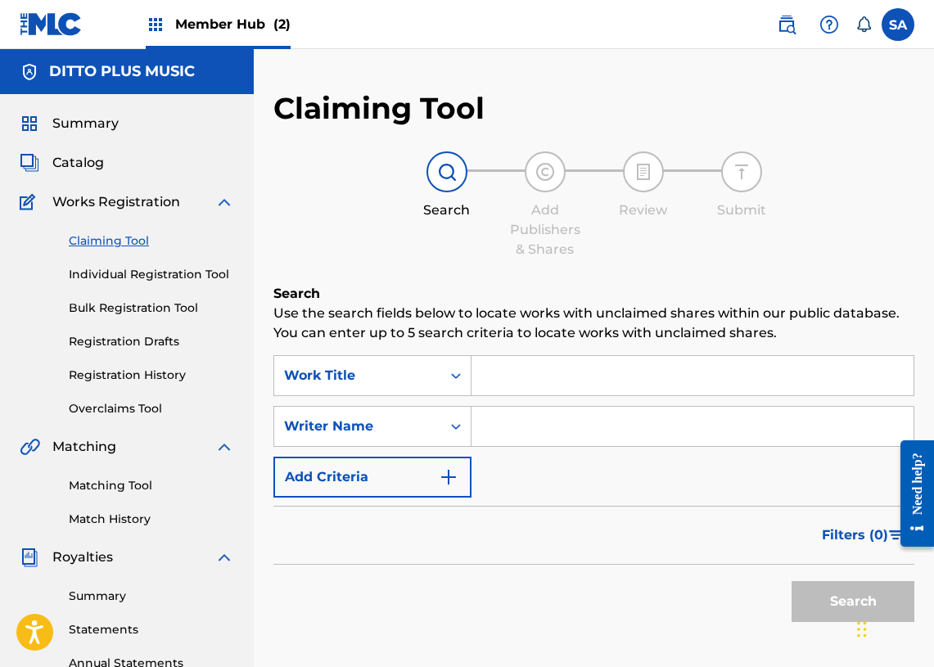
scroll to position [6, 0]
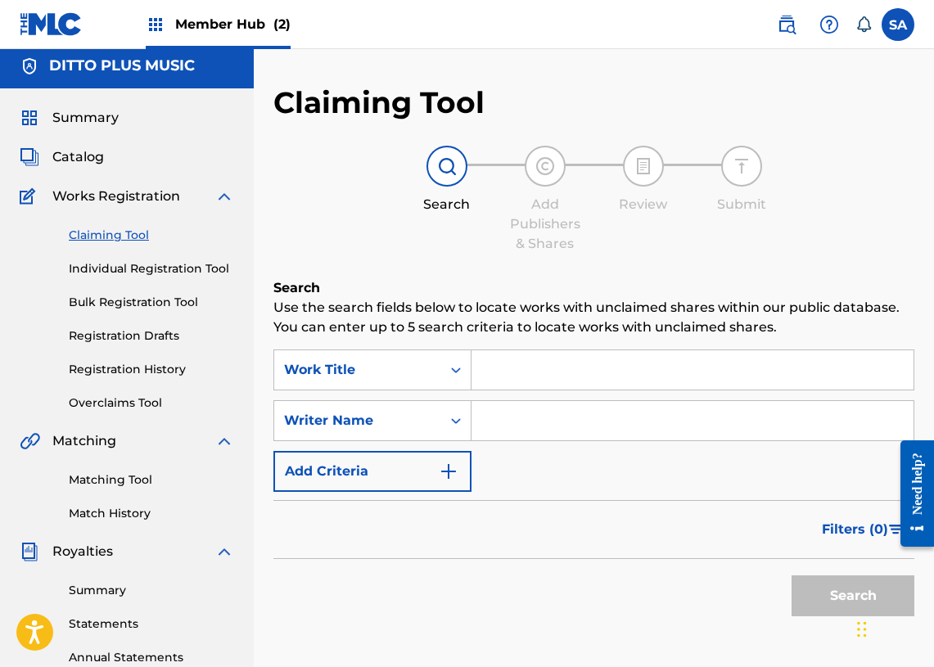
click at [544, 379] on input "Search Form" at bounding box center [692, 369] width 442 height 39
paste input "Yellow Painting"
type input "Yellow Painting"
click at [809, 601] on button "Search" at bounding box center [852, 595] width 123 height 41
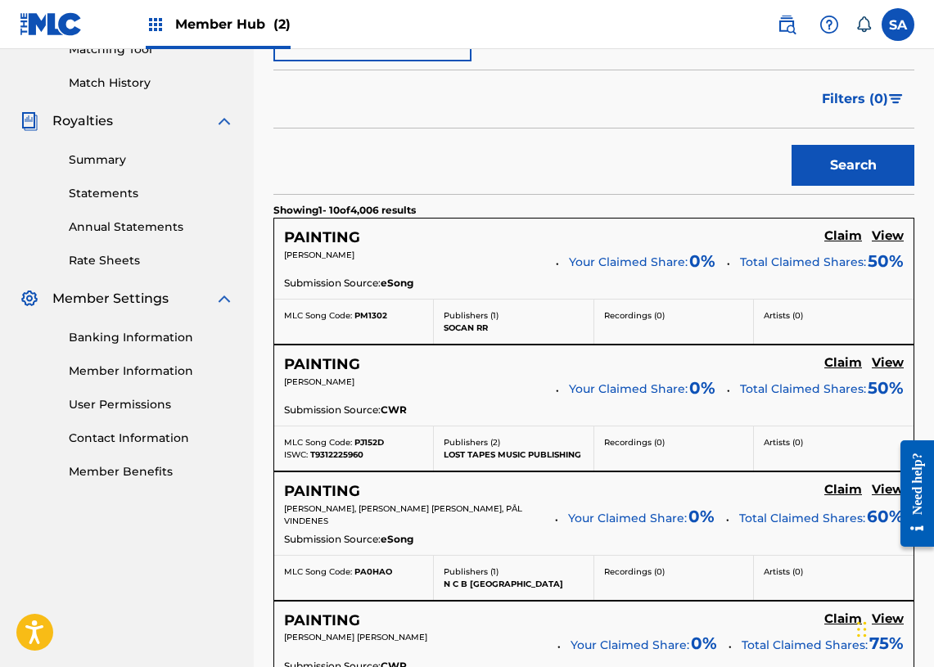
scroll to position [313, 0]
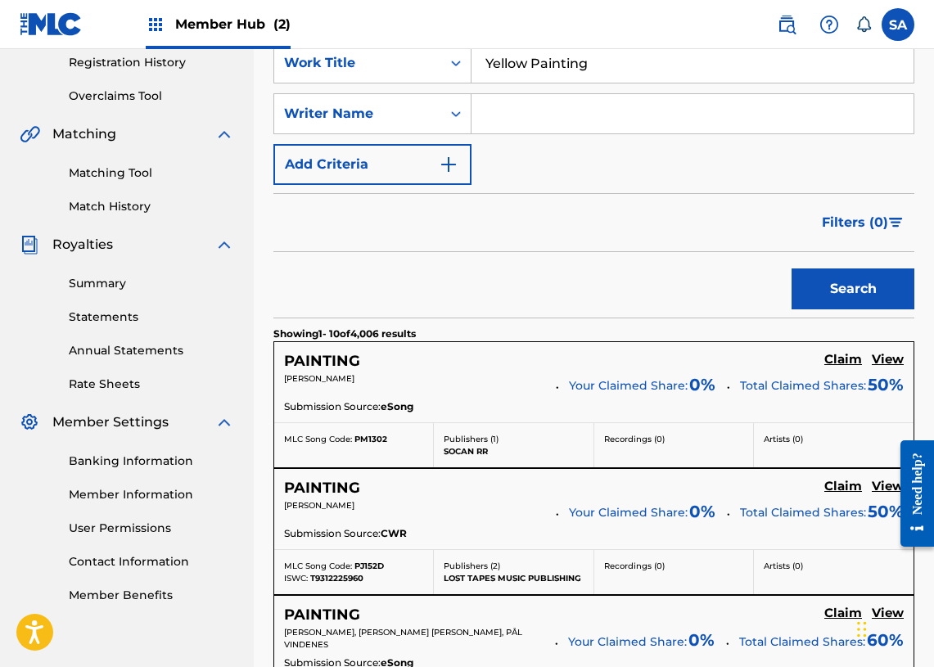
drag, startPoint x: 472, startPoint y: 95, endPoint x: 503, endPoint y: 104, distance: 32.4
click at [478, 97] on input "Search Form" at bounding box center [692, 113] width 442 height 39
paste input "[PERSON_NAME]"
type input "[PERSON_NAME]"
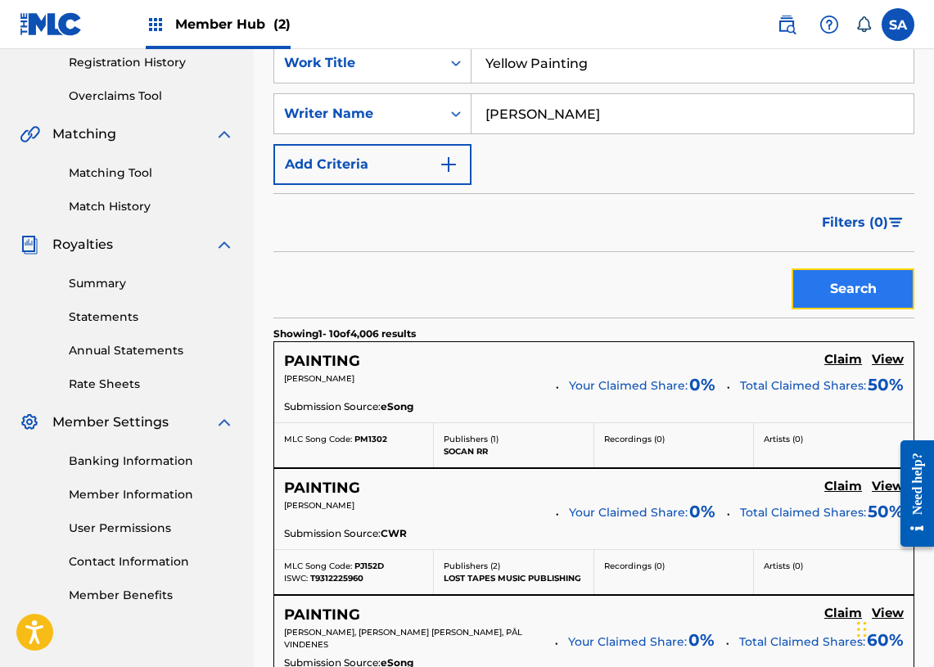
click at [832, 273] on button "Search" at bounding box center [852, 288] width 123 height 41
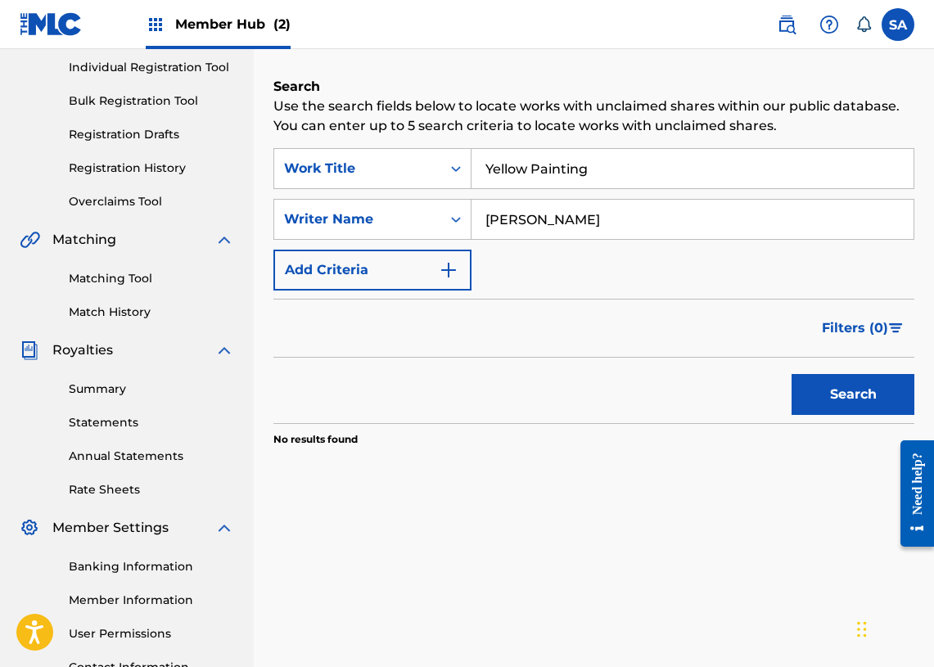
scroll to position [168, 0]
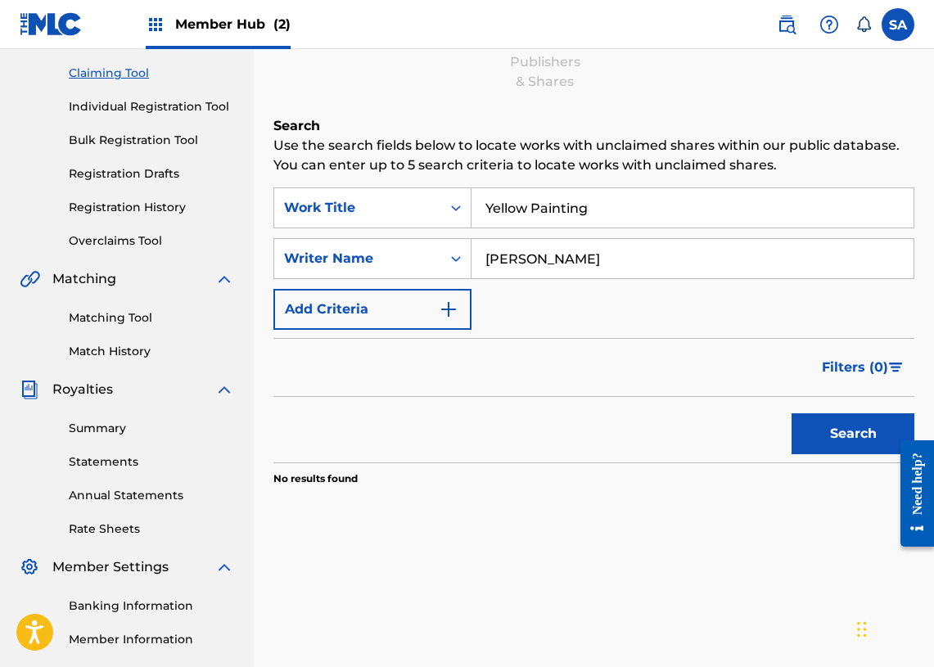
click at [542, 217] on input "Yellow Painting" at bounding box center [692, 207] width 442 height 39
paste input "598490"
type input "598490"
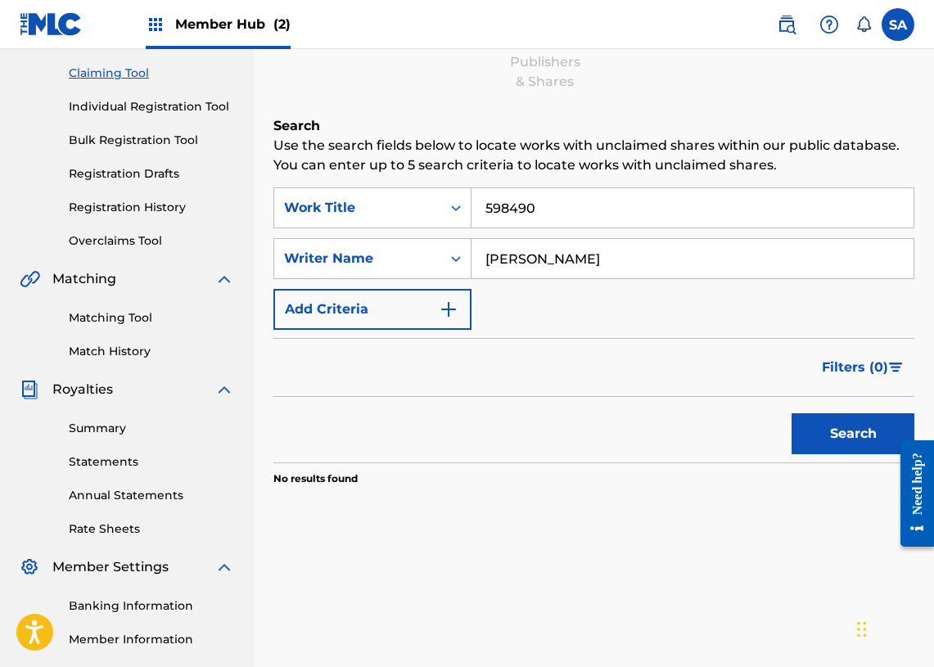
click at [521, 216] on input "598490" at bounding box center [692, 207] width 442 height 39
click at [509, 248] on input "[PERSON_NAME]" at bounding box center [692, 258] width 442 height 39
click at [510, 248] on input "[PERSON_NAME]" at bounding box center [692, 258] width 442 height 39
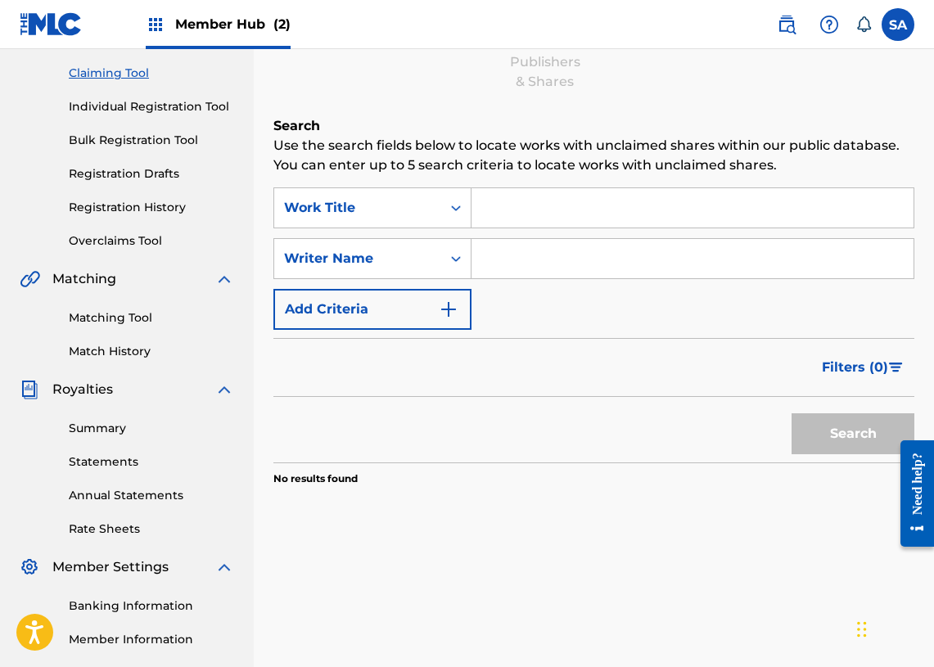
click at [510, 196] on input "Search Form" at bounding box center [692, 207] width 442 height 39
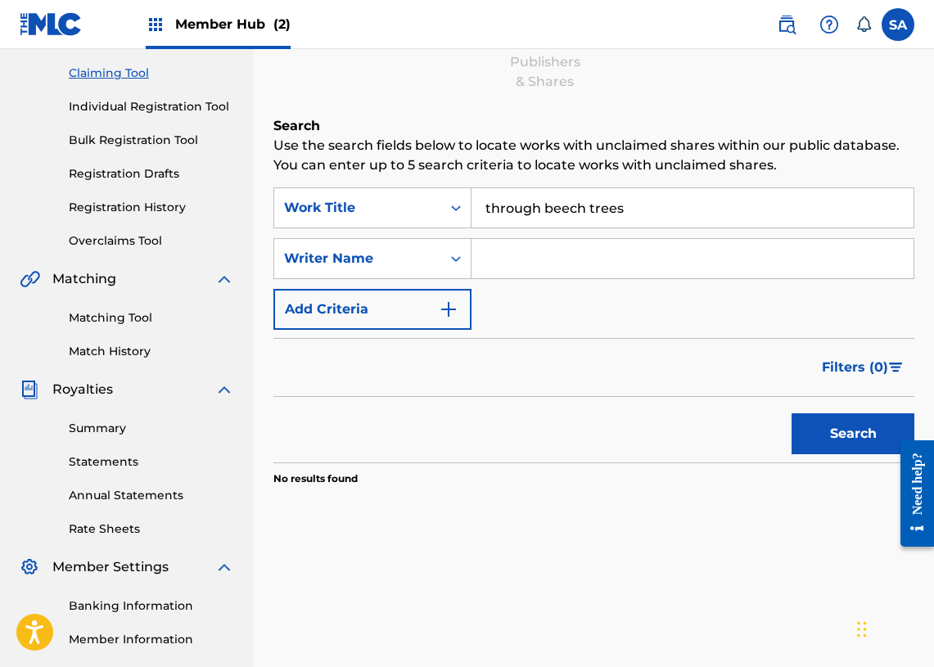
click at [791, 413] on button "Search" at bounding box center [852, 433] width 123 height 41
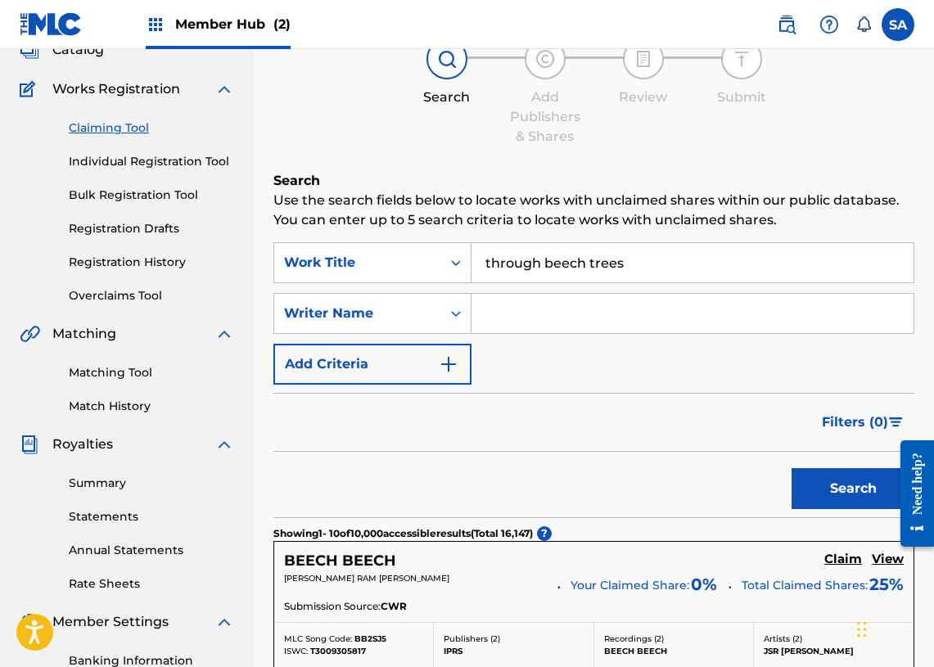
scroll to position [110, 0]
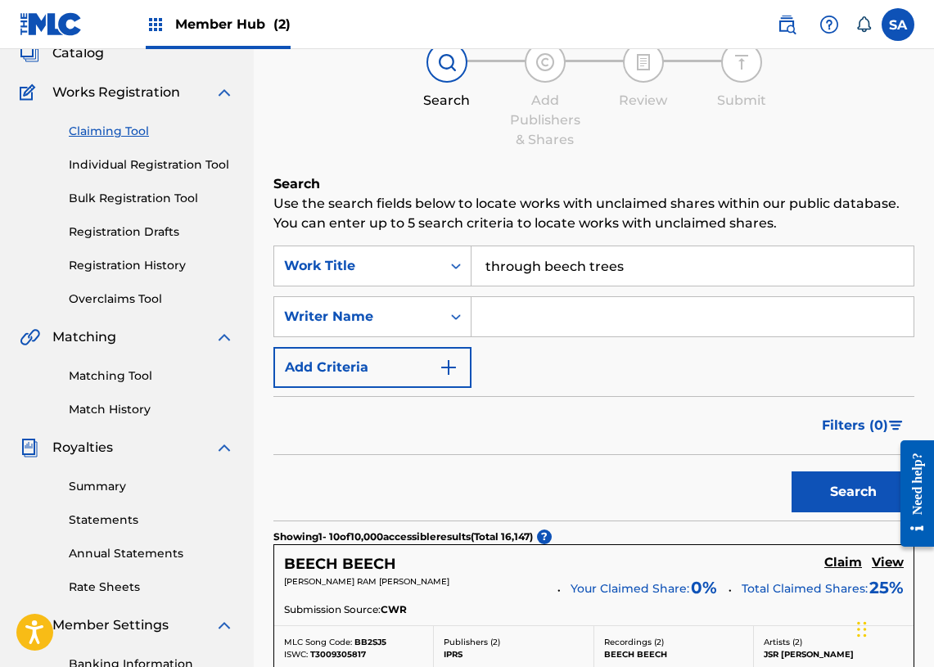
click at [544, 262] on input "through beech trees" at bounding box center [692, 265] width 442 height 39
click at [791, 471] on button "Search" at bounding box center [852, 491] width 123 height 41
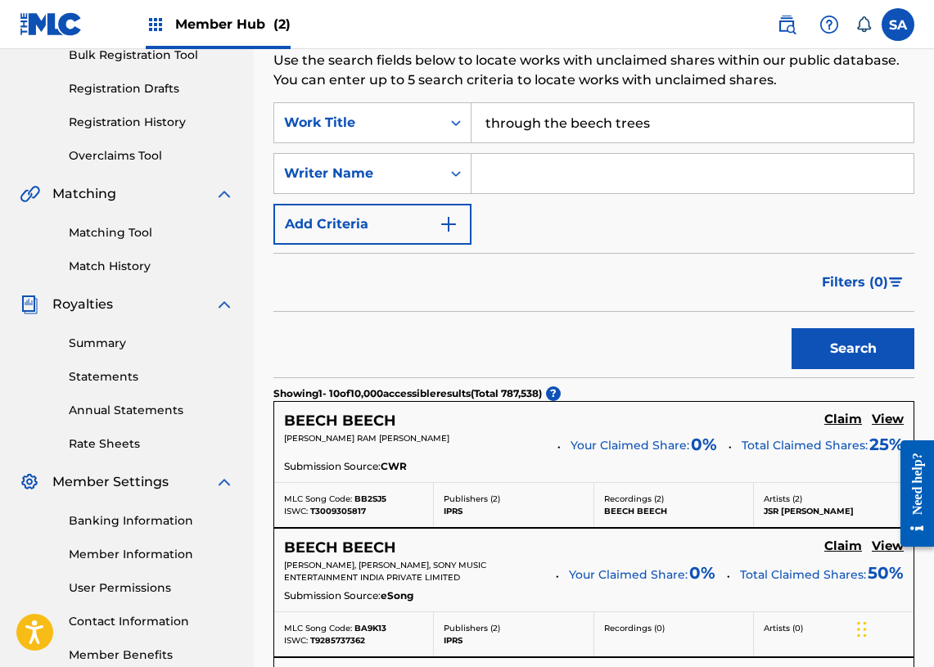
scroll to position [187, 0]
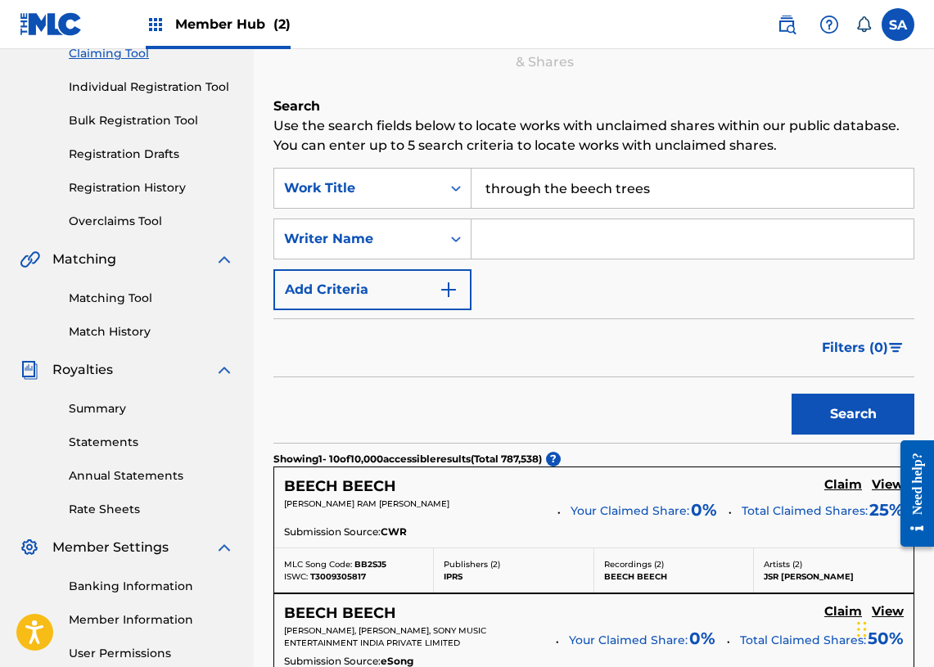
click at [535, 169] on input "through the beech trees" at bounding box center [692, 188] width 442 height 39
paste input "Song Title THROUGH BEECH TREES"
click at [547, 188] on input "Song Title THROUGH BEECH TREES" at bounding box center [692, 188] width 442 height 39
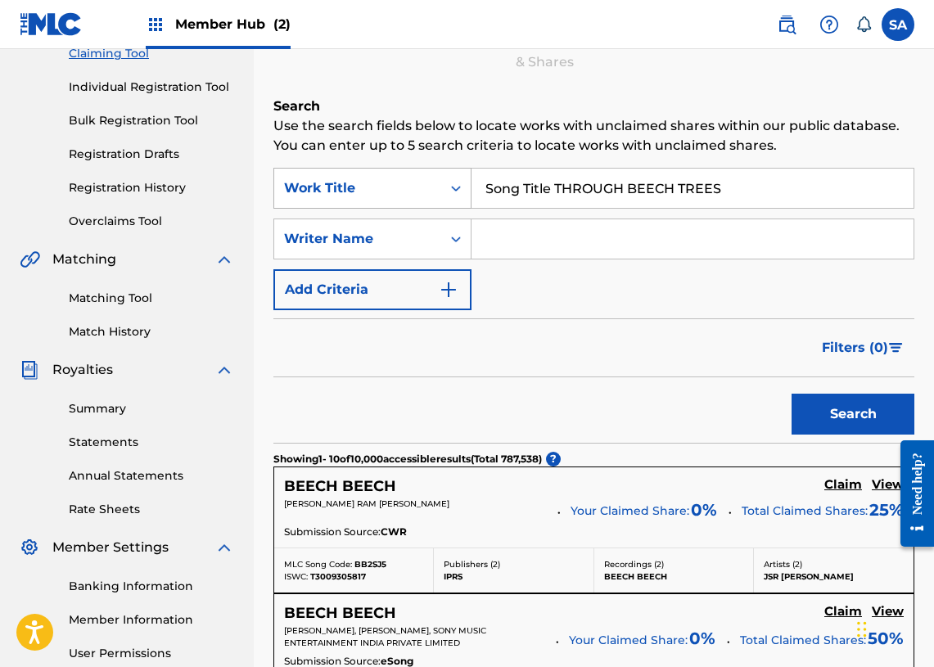
drag, startPoint x: 550, startPoint y: 187, endPoint x: 399, endPoint y: 185, distance: 150.6
click at [399, 185] on div "SearchWithCriteriae2045720-89c4-4a00-9769-3b7532758120 Work Title Song Title TH…" at bounding box center [593, 188] width 641 height 41
type input "THROUGH BEECH TREES"
click at [516, 221] on input "Search Form" at bounding box center [692, 238] width 442 height 39
type input "pryn"
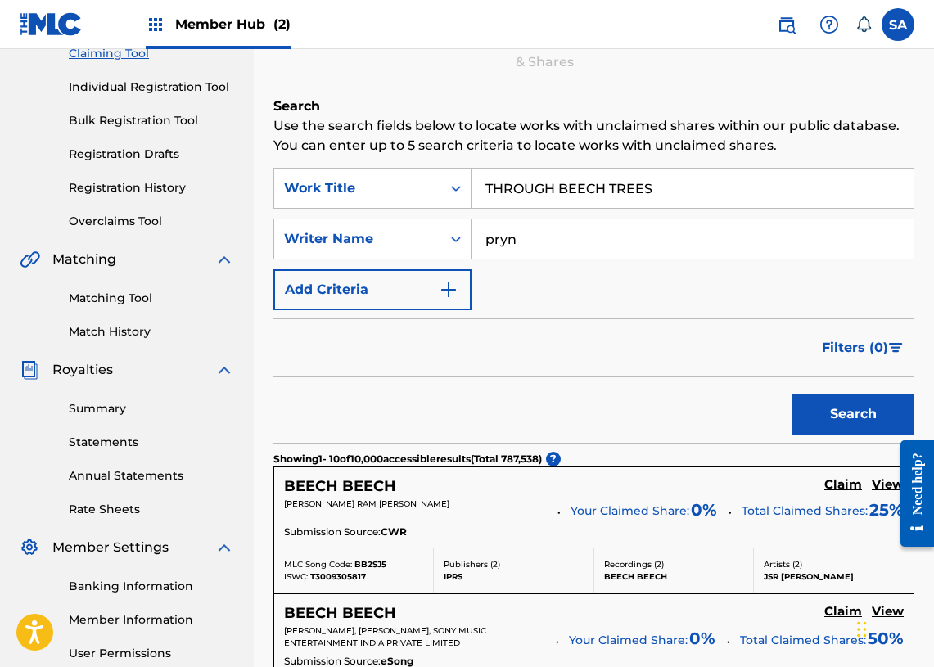
click at [791, 394] on button "Search" at bounding box center [852, 414] width 123 height 41
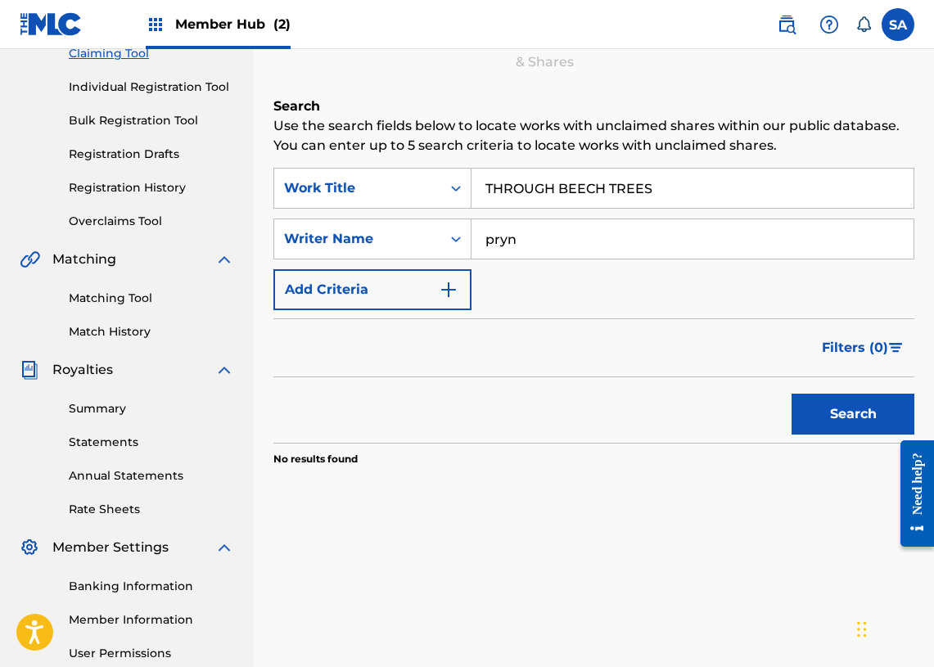
click at [583, 254] on input "pryn" at bounding box center [692, 238] width 442 height 39
click at [503, 193] on input "THROUGH BEECH TREES" at bounding box center [692, 188] width 442 height 39
paste input "Fine By Myself"
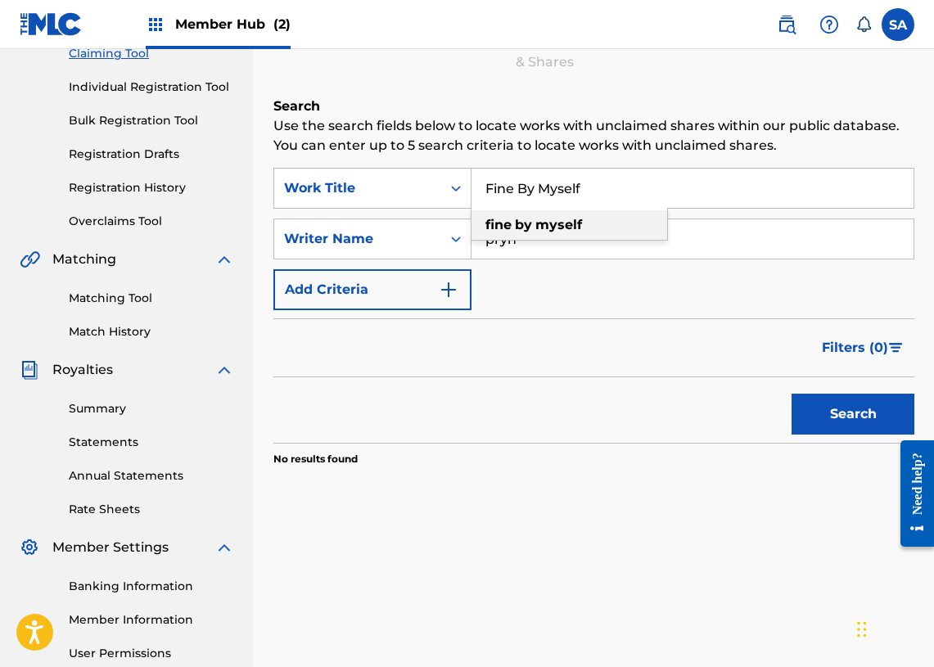
click at [493, 233] on div "fine by myself" at bounding box center [569, 224] width 196 height 29
type input "fine by myself"
click at [493, 233] on input "pryn" at bounding box center [692, 238] width 442 height 39
click at [114, 290] on link "Matching Tool" at bounding box center [151, 298] width 165 height 17
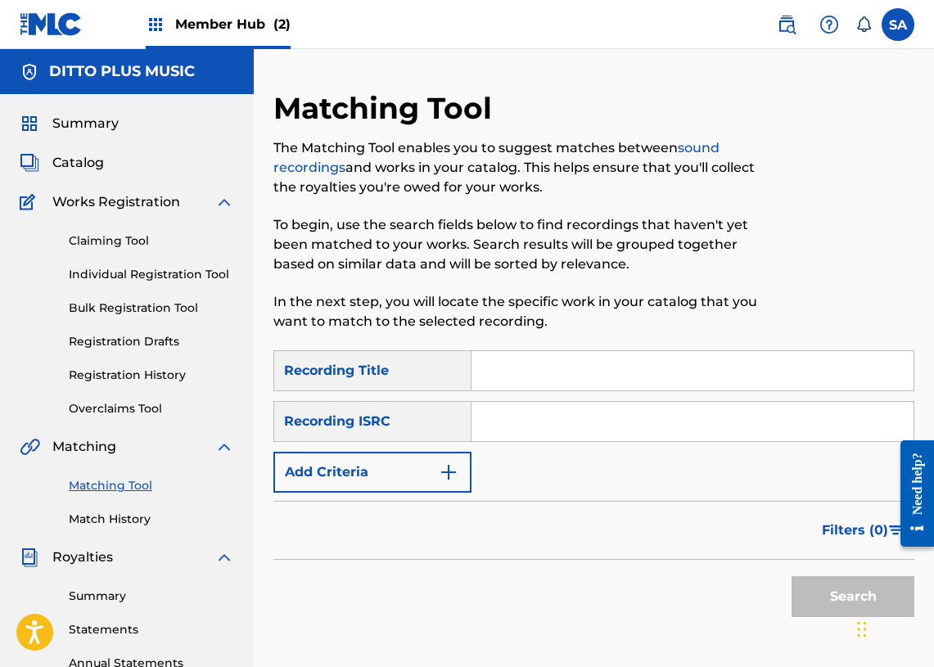
click at [541, 362] on input "Search Form" at bounding box center [692, 370] width 442 height 39
paste input "Fine By Myself"
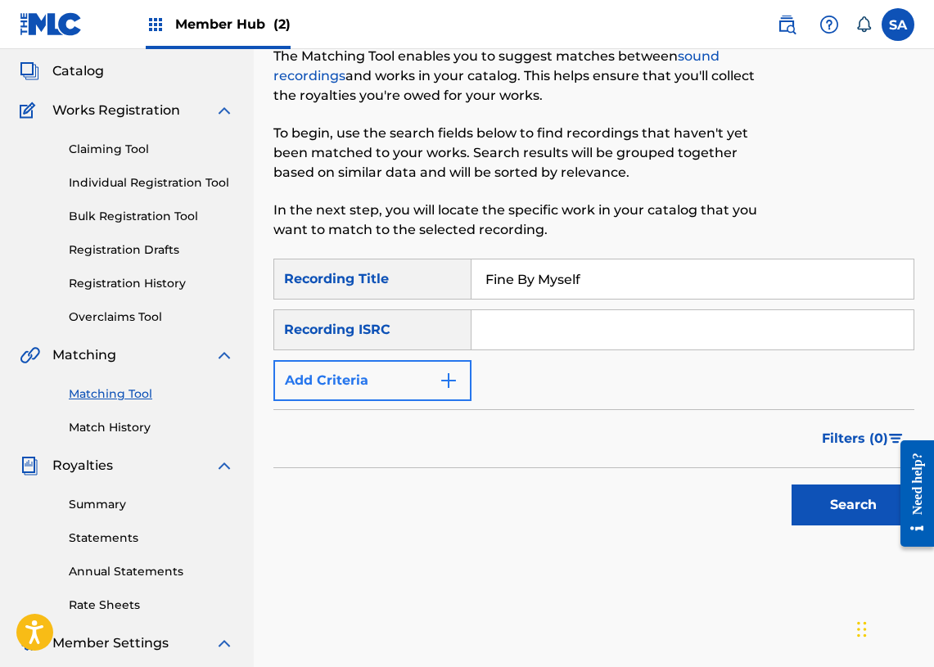
type input "Fine By Myself"
click at [435, 398] on button "Add Criteria" at bounding box center [372, 380] width 198 height 41
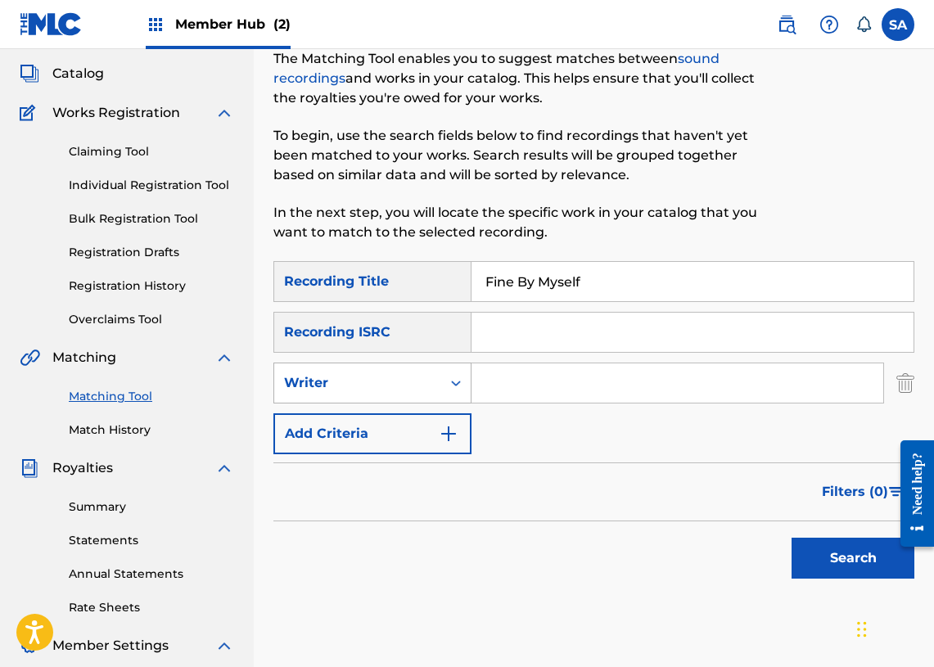
click at [391, 383] on div "Writer" at bounding box center [357, 383] width 147 height 20
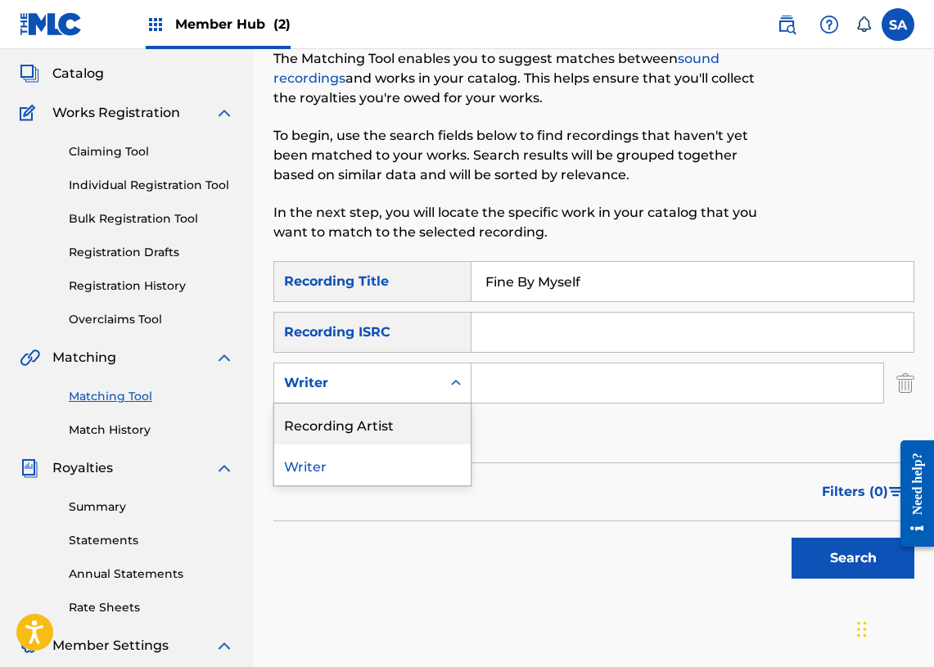
scroll to position [93, 0]
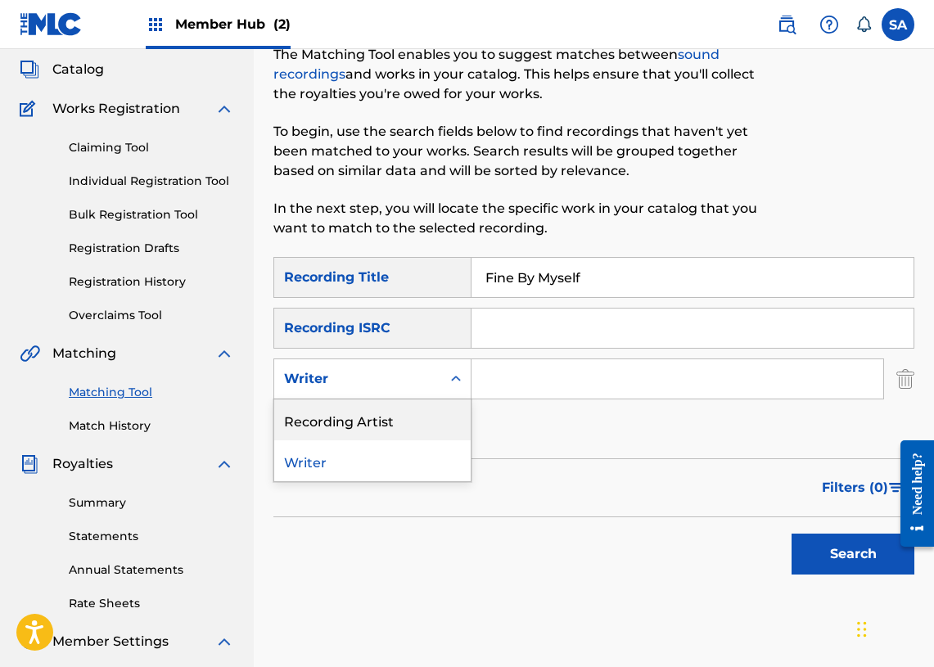
drag, startPoint x: 362, startPoint y: 412, endPoint x: 388, endPoint y: 400, distance: 27.8
click at [367, 409] on div "Recording Artist" at bounding box center [372, 419] width 196 height 41
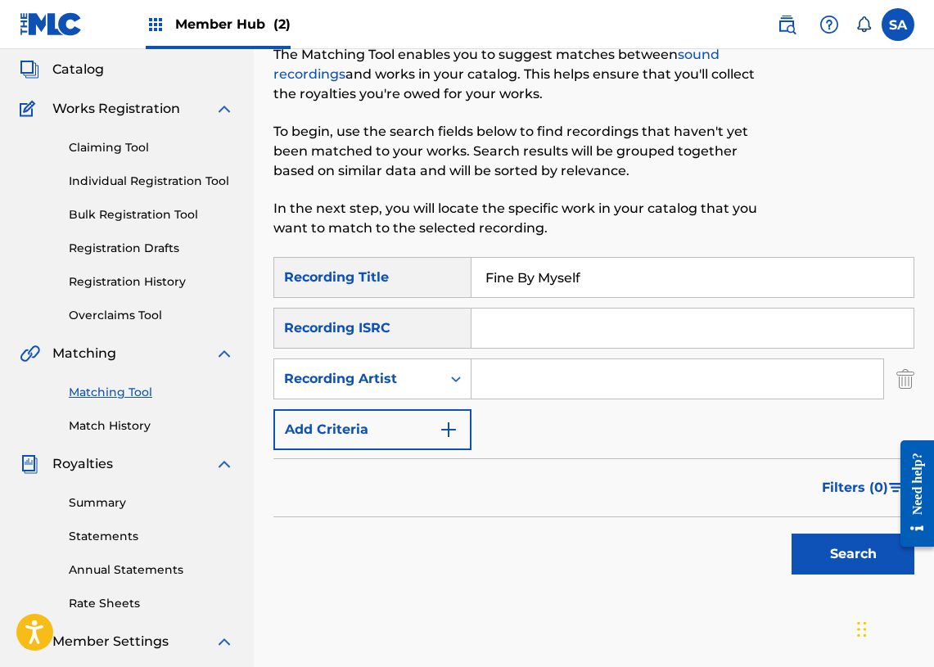
click at [511, 376] on input "Search Form" at bounding box center [677, 378] width 412 height 39
type input "[PERSON_NAME]"
click at [791, 534] on button "Search" at bounding box center [852, 554] width 123 height 41
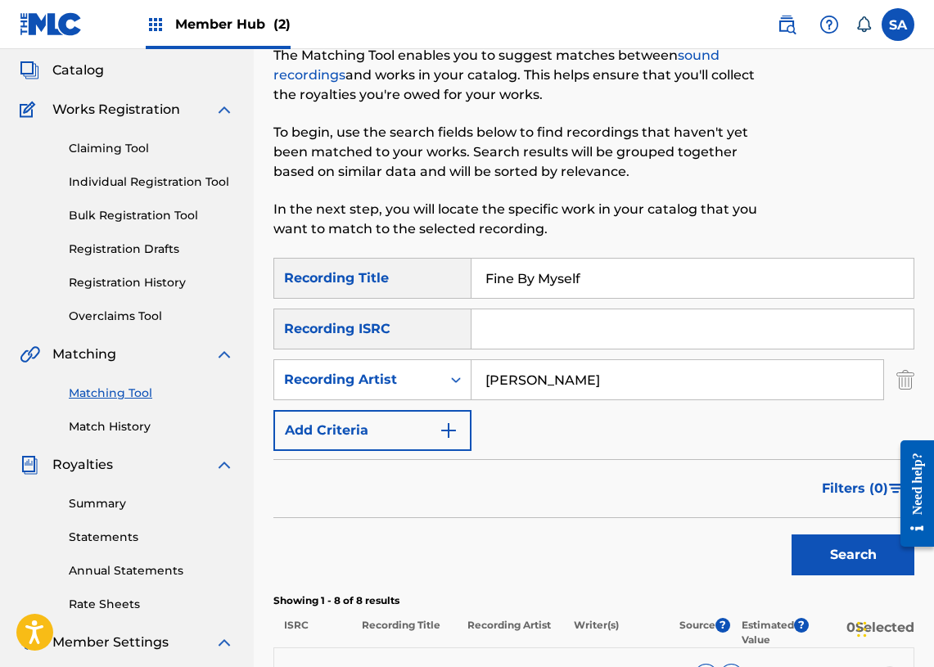
scroll to position [0, 0]
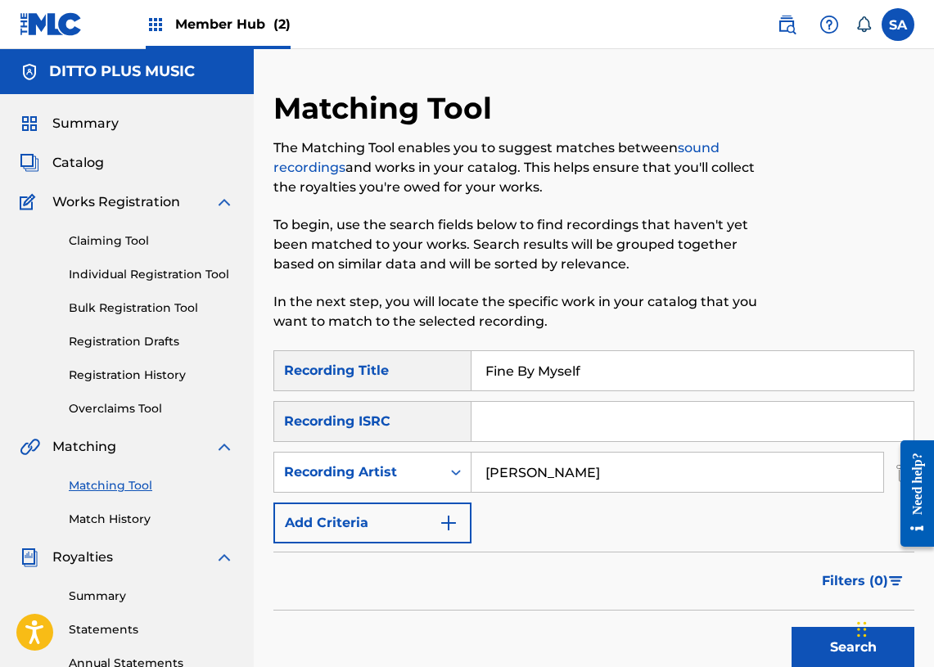
click at [511, 366] on input "Fine By Myself" at bounding box center [692, 370] width 442 height 39
paste input "UNK ESTRANHO"
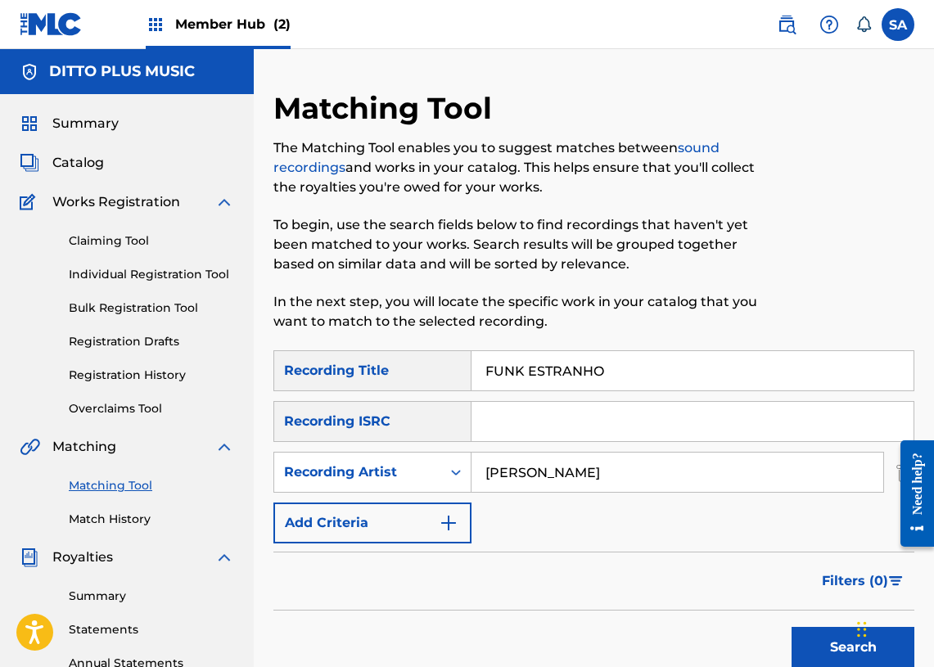
type input "FUNK ESTRANHO"
click at [511, 480] on input "[PERSON_NAME]" at bounding box center [677, 471] width 412 height 39
click at [791, 627] on button "Search" at bounding box center [852, 647] width 123 height 41
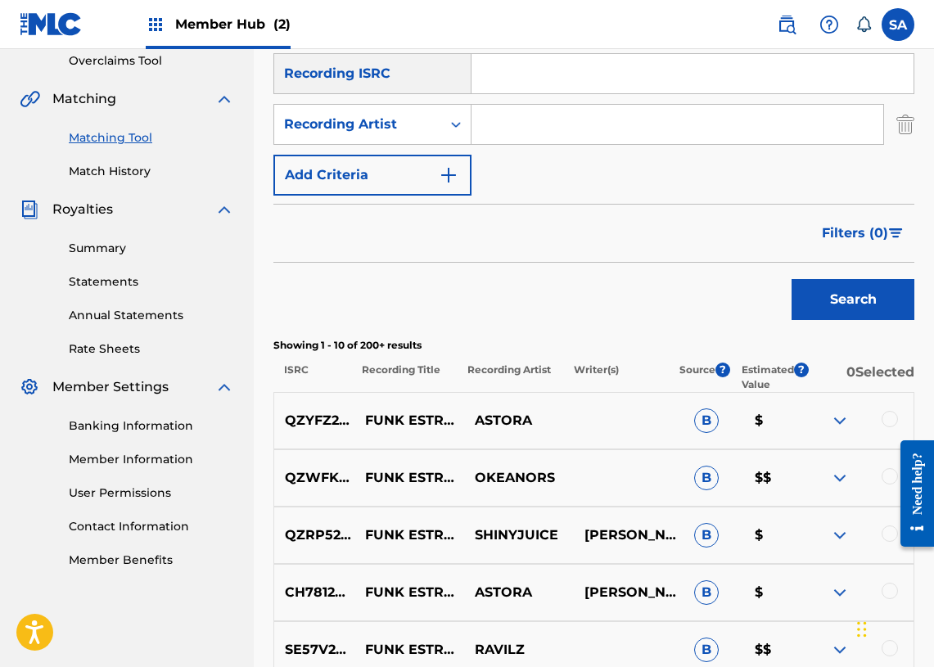
scroll to position [309, 0]
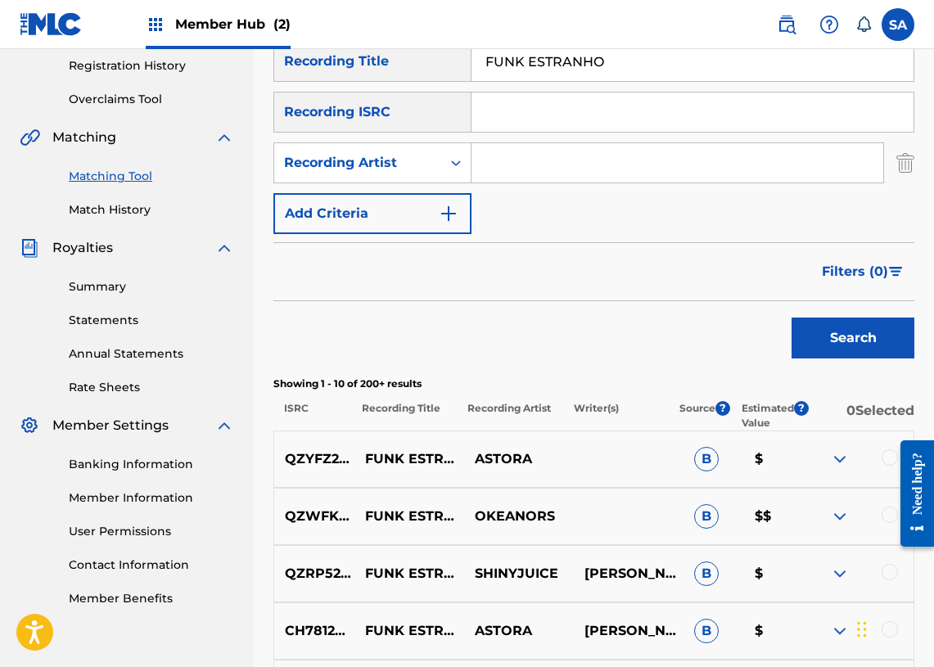
click at [515, 166] on input "Search Form" at bounding box center [677, 162] width 412 height 39
paste input "ALXIKE"
type input "ALXIKE"
click at [852, 349] on button "Search" at bounding box center [852, 337] width 123 height 41
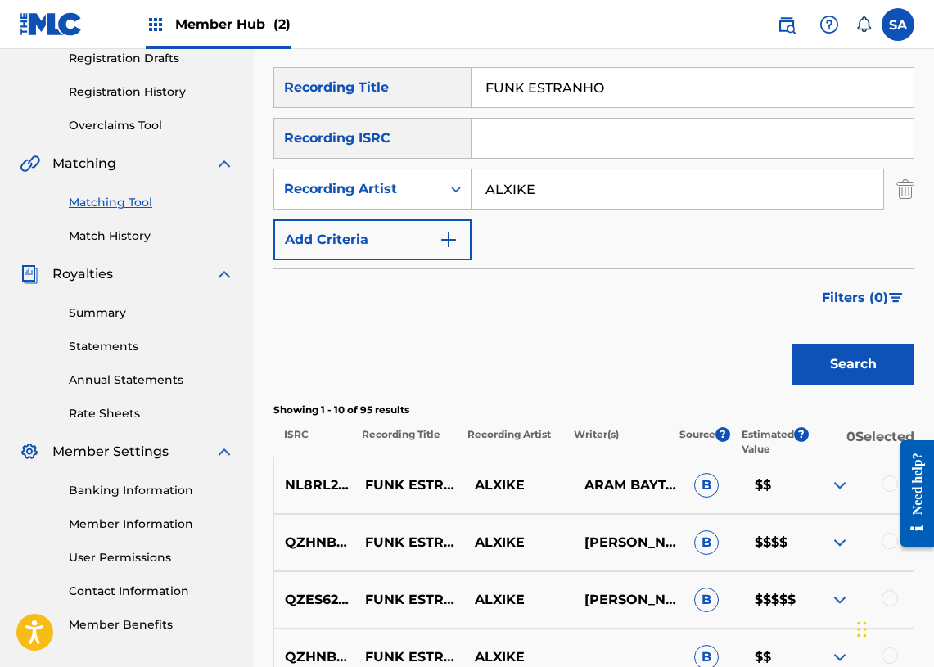
scroll to position [212, 0]
